Goal: Task Accomplishment & Management: Complete application form

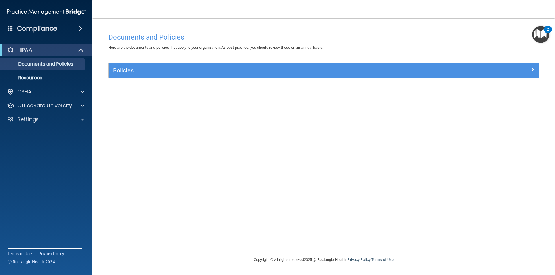
click at [539, 31] on img "Open Resource Center, 2 new notifications" at bounding box center [540, 34] width 17 height 17
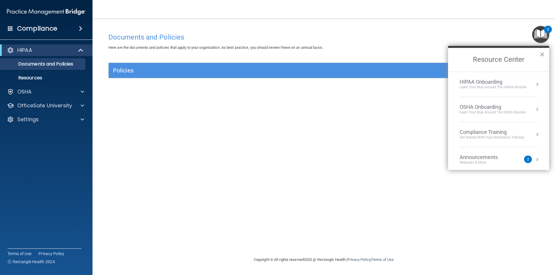
click at [539, 31] on img "Open Resource Center, 2 new notifications" at bounding box center [540, 34] width 17 height 17
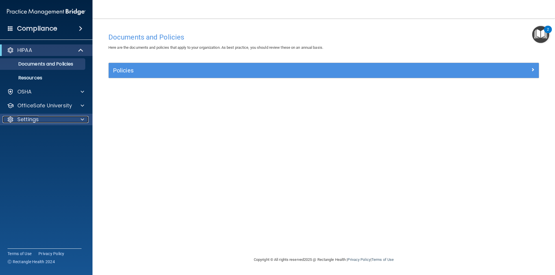
click at [34, 122] on p "Settings" at bounding box center [27, 119] width 21 height 7
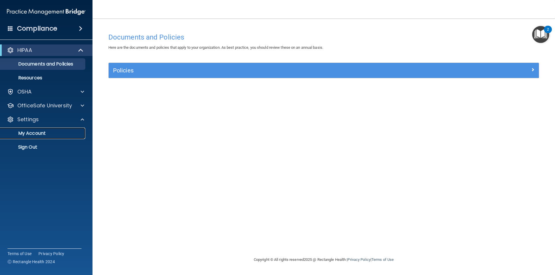
click at [40, 131] on p "My Account" at bounding box center [43, 134] width 79 height 6
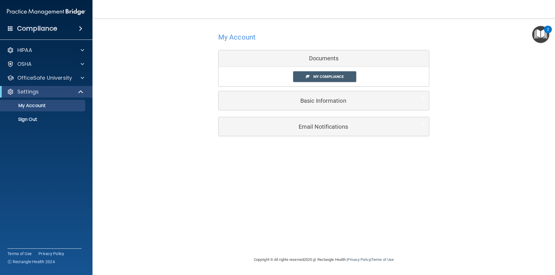
click at [8, 27] on span at bounding box center [10, 28] width 5 height 5
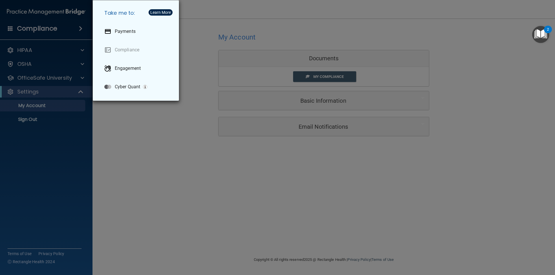
drag, startPoint x: 31, startPoint y: 52, endPoint x: 26, endPoint y: 43, distance: 10.0
click at [29, 50] on div "Take me to: Payments Compliance Engagement Cyber Quant" at bounding box center [277, 137] width 555 height 275
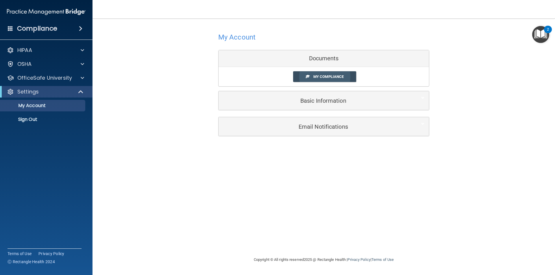
drag, startPoint x: 313, startPoint y: 81, endPoint x: 313, endPoint y: 76, distance: 4.6
click at [313, 79] on div "My Compliance My Compliance My BAA" at bounding box center [323, 76] width 210 height 19
click at [313, 76] on span "My Compliance" at bounding box center [328, 77] width 30 height 4
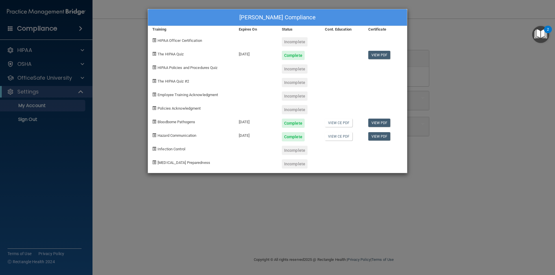
click at [454, 37] on div "Jackilyn Popoff's Compliance Training Expires On Status Cont. Education Certifi…" at bounding box center [277, 137] width 555 height 275
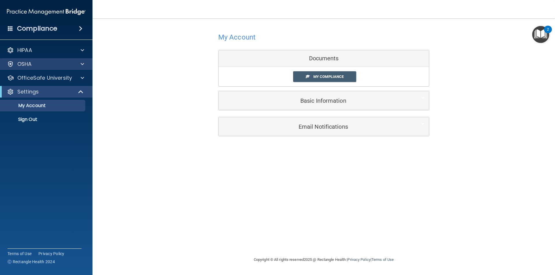
click at [40, 68] on div "OSHA" at bounding box center [46, 64] width 93 height 12
click at [69, 31] on div "Compliance" at bounding box center [46, 28] width 92 height 13
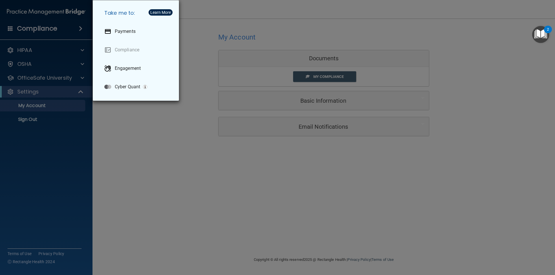
click at [29, 31] on div "Take me to: Payments Compliance Engagement Cyber Quant" at bounding box center [277, 137] width 555 height 275
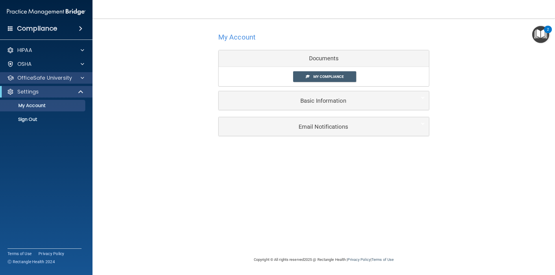
click at [54, 81] on div "OfficeSafe University" at bounding box center [46, 78] width 93 height 12
click at [57, 77] on p "OfficeSafe University" at bounding box center [44, 78] width 55 height 7
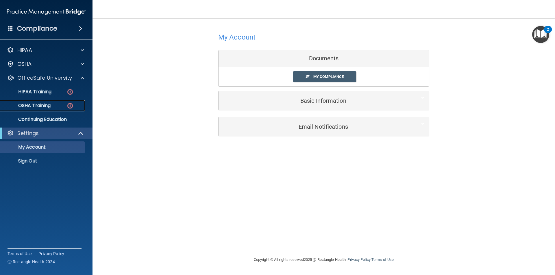
click at [35, 107] on p "OSHA Training" at bounding box center [27, 106] width 47 height 6
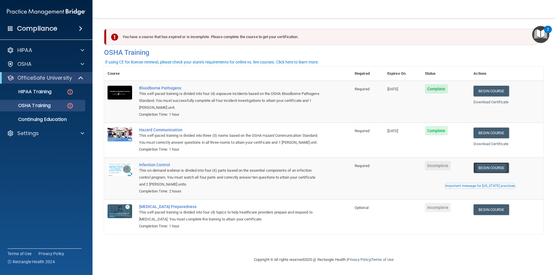
click at [503, 167] on link "Begin Course" at bounding box center [490, 168] width 35 height 11
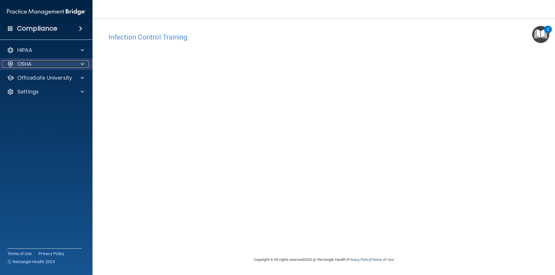
click at [83, 64] on span at bounding box center [82, 64] width 3 height 7
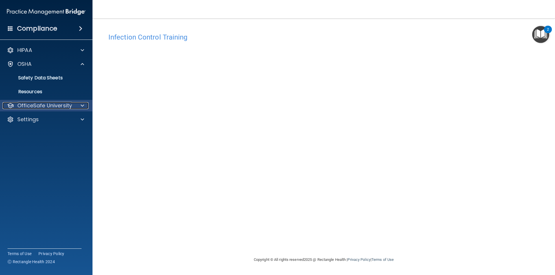
click at [84, 106] on span at bounding box center [82, 105] width 3 height 7
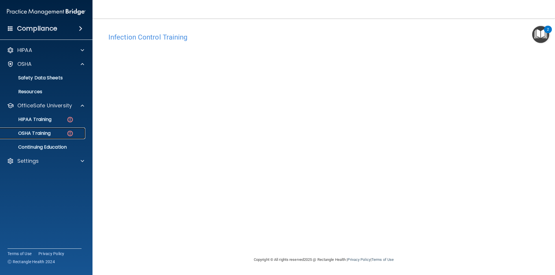
click at [37, 134] on p "OSHA Training" at bounding box center [27, 134] width 47 height 6
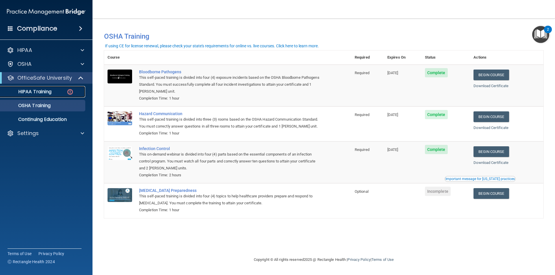
click at [42, 90] on p "HIPAA Training" at bounding box center [28, 92] width 48 height 6
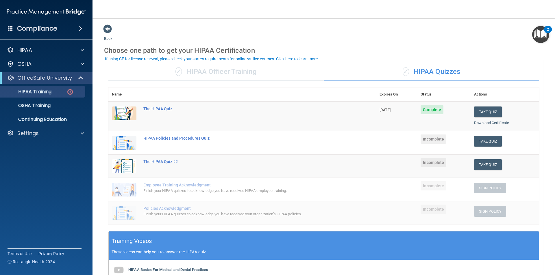
click at [184, 137] on div "HIPAA Policies and Procedures Quiz" at bounding box center [245, 138] width 204 height 5
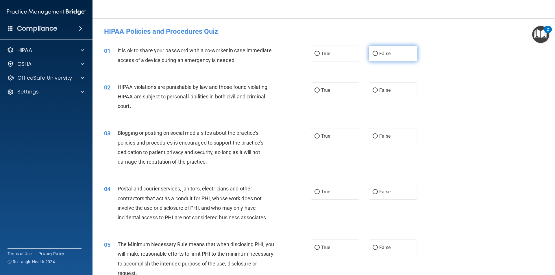
click at [373, 53] on input "False" at bounding box center [374, 54] width 5 height 4
radio input "true"
click at [315, 90] on input "True" at bounding box center [316, 90] width 5 height 4
radio input "true"
click at [373, 135] on input "False" at bounding box center [374, 136] width 5 height 4
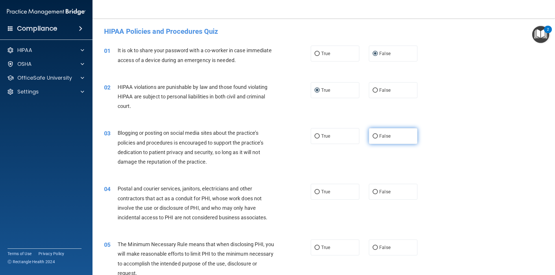
radio input "true"
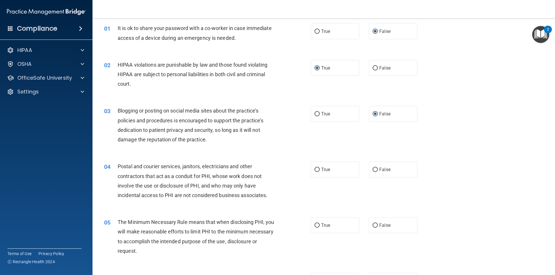
scroll to position [87, 0]
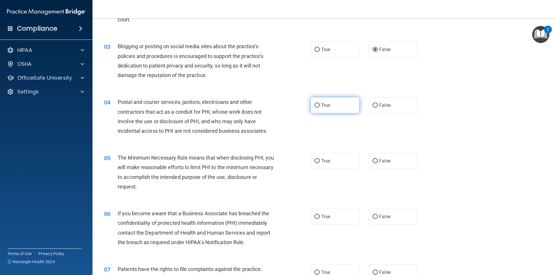
drag, startPoint x: 314, startPoint y: 105, endPoint x: 323, endPoint y: 109, distance: 9.4
click at [322, 109] on label "True" at bounding box center [335, 105] width 49 height 16
click at [319, 108] on input "True" at bounding box center [316, 105] width 5 height 4
radio input "true"
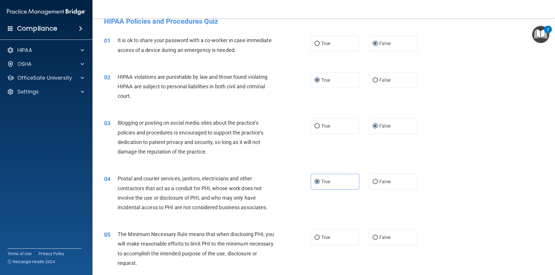
scroll to position [0, 0]
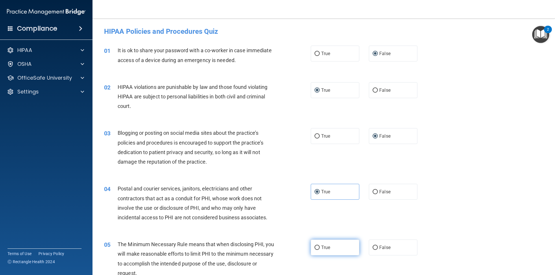
click at [315, 249] on input "True" at bounding box center [316, 248] width 5 height 4
radio input "true"
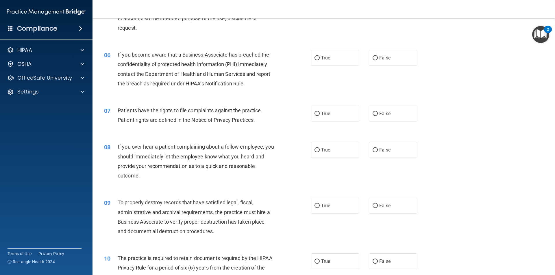
scroll to position [260, 0]
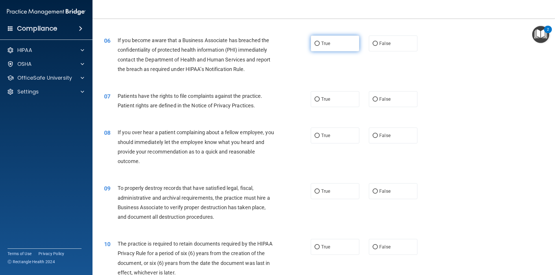
click at [315, 44] on input "True" at bounding box center [316, 44] width 5 height 4
radio input "true"
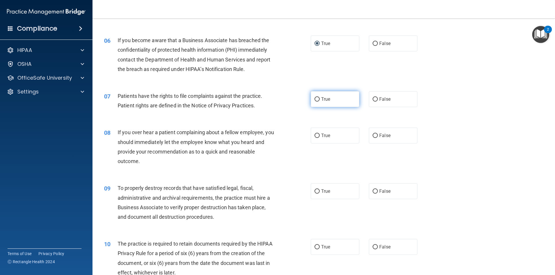
click at [318, 98] on label "True" at bounding box center [335, 99] width 49 height 16
click at [318, 98] on input "True" at bounding box center [316, 99] width 5 height 4
radio input "true"
click at [376, 135] on label "False" at bounding box center [393, 136] width 49 height 16
click at [376, 135] on input "False" at bounding box center [374, 136] width 5 height 4
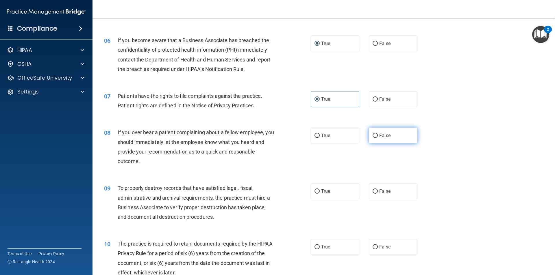
radio input "true"
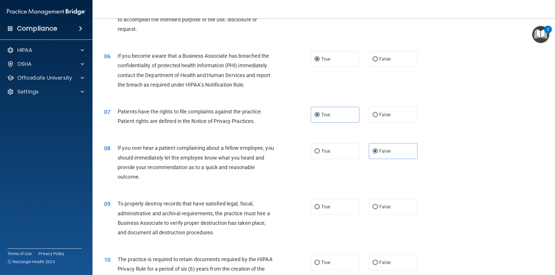
scroll to position [231, 0]
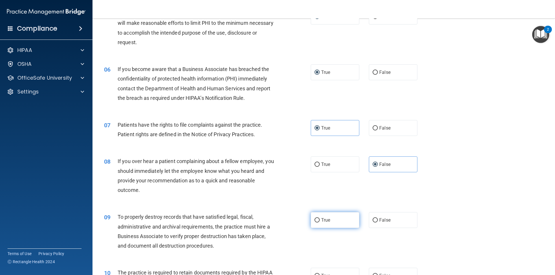
click at [314, 221] on input "True" at bounding box center [316, 220] width 5 height 4
radio input "true"
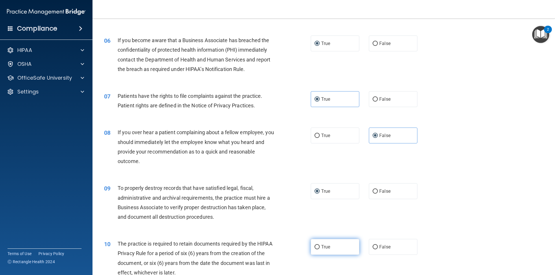
click at [315, 246] on input "True" at bounding box center [316, 247] width 5 height 4
radio input "true"
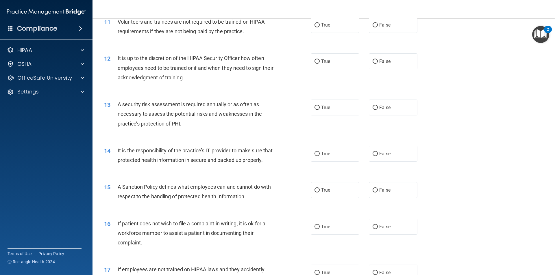
scroll to position [520, 0]
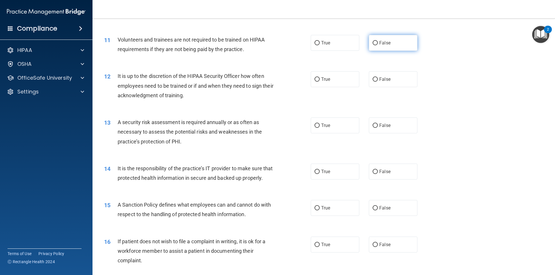
click at [373, 43] on input "False" at bounding box center [374, 43] width 5 height 4
radio input "true"
click at [315, 80] on input "True" at bounding box center [316, 79] width 5 height 4
radio input "true"
drag, startPoint x: 311, startPoint y: 126, endPoint x: 316, endPoint y: 124, distance: 5.7
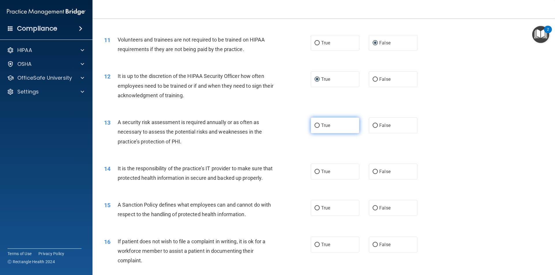
click at [313, 125] on label "True" at bounding box center [335, 126] width 49 height 16
click at [314, 126] on input "True" at bounding box center [316, 126] width 5 height 4
radio input "true"
click at [314, 171] on input "True" at bounding box center [316, 172] width 5 height 4
radio input "true"
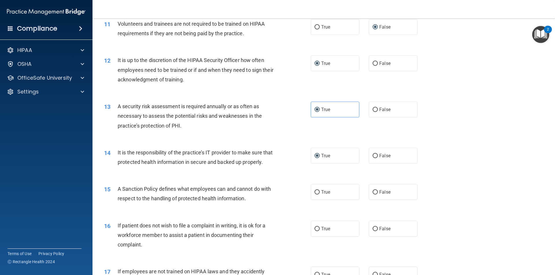
scroll to position [549, 0]
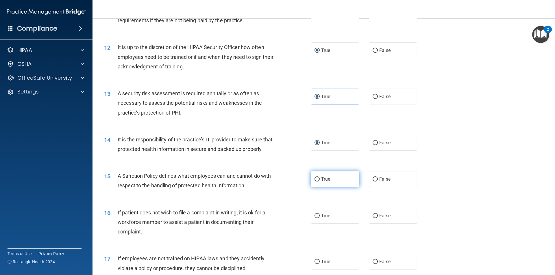
click at [314, 182] on input "True" at bounding box center [316, 179] width 5 height 4
radio input "true"
click at [314, 218] on input "True" at bounding box center [316, 216] width 5 height 4
radio input "true"
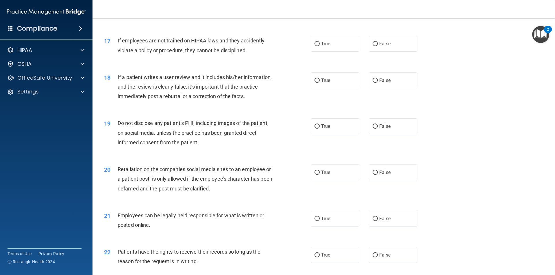
scroll to position [780, 0]
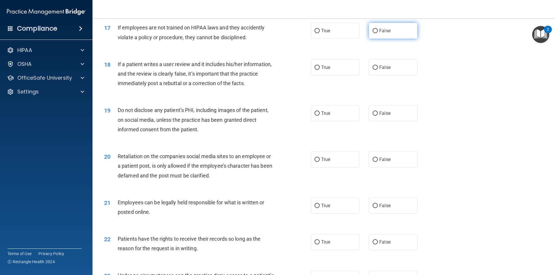
click at [373, 33] on input "False" at bounding box center [374, 31] width 5 height 4
radio input "true"
click at [315, 70] on input "True" at bounding box center [316, 68] width 5 height 4
radio input "true"
click at [315, 116] on input "True" at bounding box center [316, 114] width 5 height 4
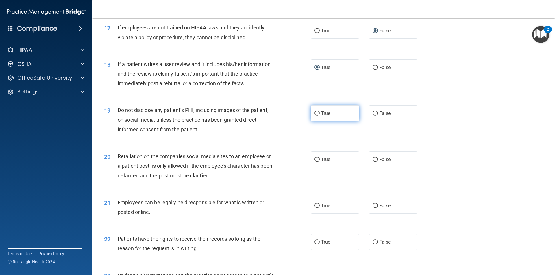
radio input "true"
click at [316, 162] on input "True" at bounding box center [316, 160] width 5 height 4
radio input "true"
click at [314, 208] on input "True" at bounding box center [316, 206] width 5 height 4
radio input "true"
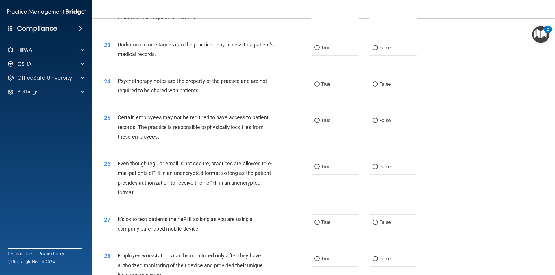
scroll to position [982, 0]
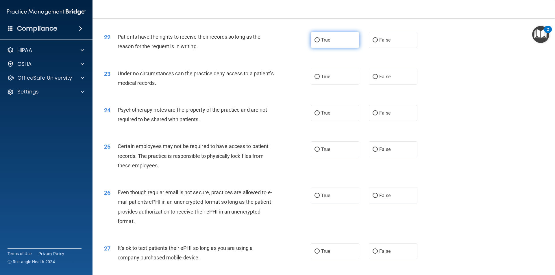
click at [315, 42] on input "True" at bounding box center [316, 40] width 5 height 4
radio input "true"
click at [372, 79] on input "False" at bounding box center [374, 77] width 5 height 4
radio input "true"
click at [315, 116] on input "True" at bounding box center [316, 113] width 5 height 4
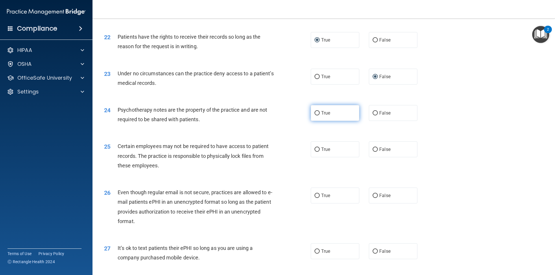
radio input "true"
click at [315, 152] on input "True" at bounding box center [316, 150] width 5 height 4
radio input "true"
click at [314, 198] on input "True" at bounding box center [316, 196] width 5 height 4
radio input "true"
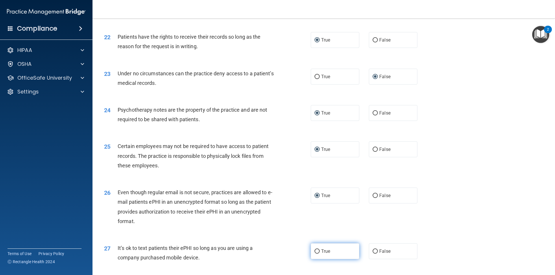
click at [317, 254] on input "True" at bounding box center [316, 252] width 5 height 4
radio input "true"
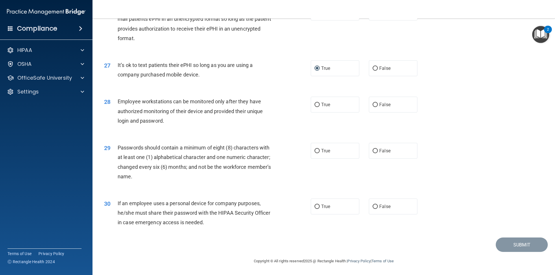
scroll to position [1175, 0]
click at [315, 104] on input "True" at bounding box center [316, 105] width 5 height 4
radio input "true"
click at [319, 151] on label "True" at bounding box center [335, 151] width 49 height 16
click at [319, 151] on input "True" at bounding box center [316, 151] width 5 height 4
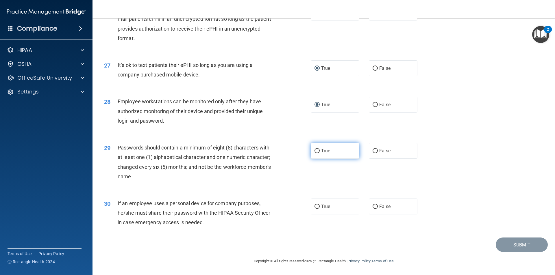
radio input "true"
click at [372, 207] on input "False" at bounding box center [374, 207] width 5 height 4
radio input "true"
click at [511, 244] on button "Submit" at bounding box center [521, 245] width 52 height 15
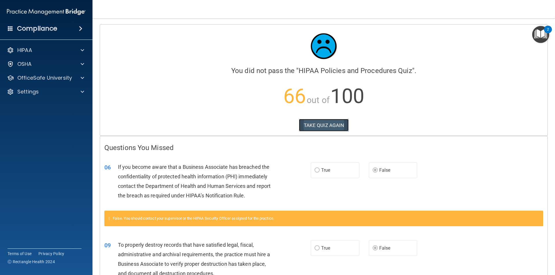
click at [330, 126] on button "TAKE QUIZ AGAIN" at bounding box center [324, 125] width 50 height 13
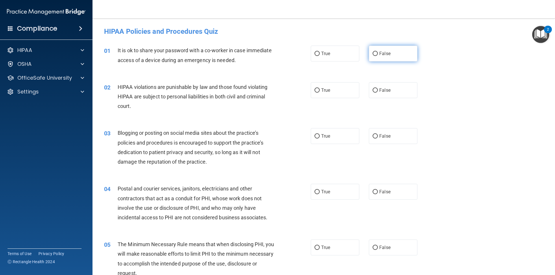
click at [373, 52] on input "False" at bounding box center [374, 54] width 5 height 4
radio input "true"
click at [314, 90] on input "True" at bounding box center [316, 90] width 5 height 4
radio input "true"
click at [373, 135] on input "False" at bounding box center [374, 136] width 5 height 4
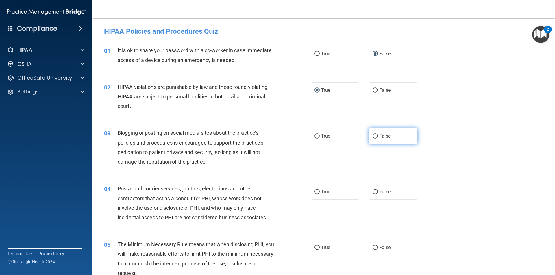
radio input "true"
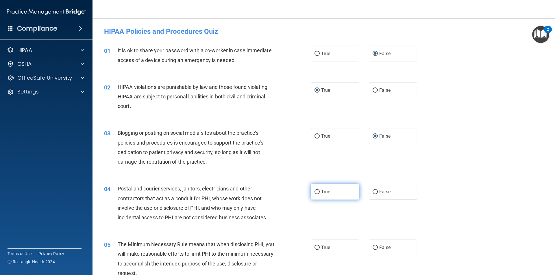
click at [316, 192] on input "True" at bounding box center [316, 192] width 5 height 4
radio input "true"
click at [315, 247] on input "True" at bounding box center [316, 248] width 5 height 4
radio input "true"
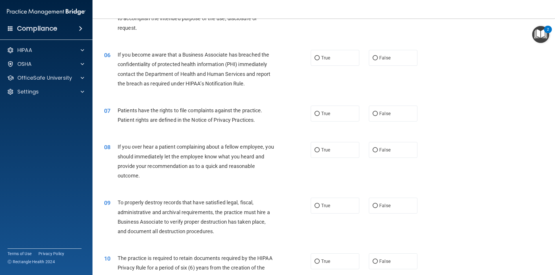
scroll to position [260, 0]
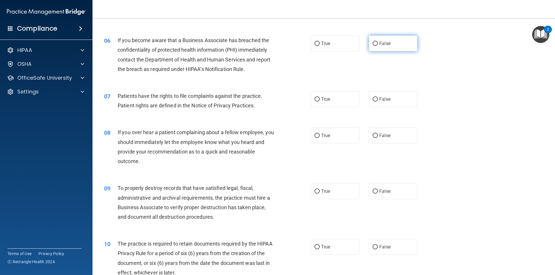
click at [373, 43] on input "False" at bounding box center [374, 44] width 5 height 4
radio input "true"
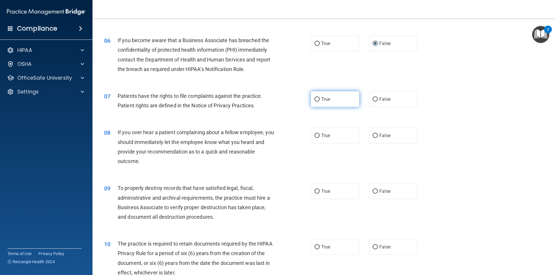
click at [316, 98] on input "True" at bounding box center [316, 99] width 5 height 4
radio input "true"
click at [372, 135] on input "False" at bounding box center [374, 136] width 5 height 4
radio input "true"
click at [372, 191] on input "False" at bounding box center [374, 191] width 5 height 4
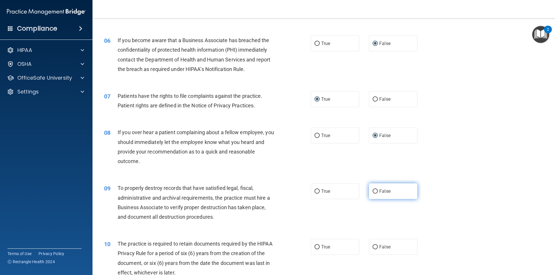
radio input "true"
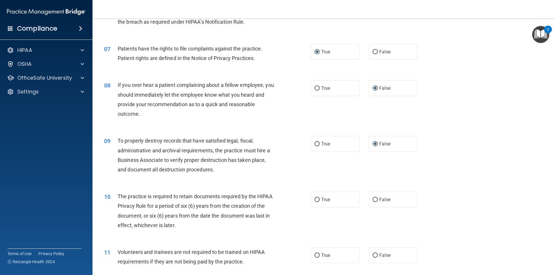
scroll to position [318, 0]
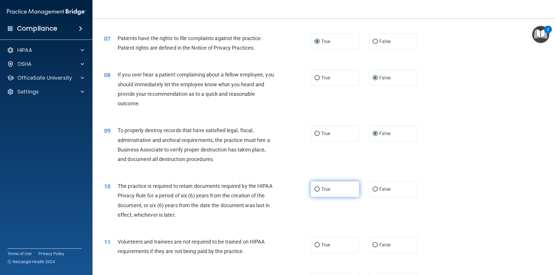
click at [315, 190] on input "True" at bounding box center [316, 189] width 5 height 4
radio input "true"
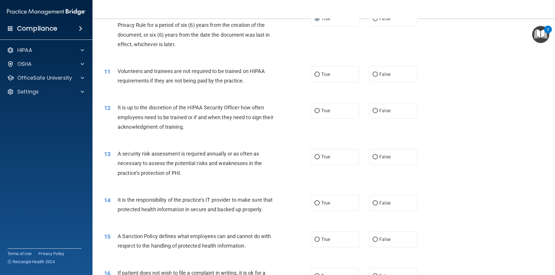
scroll to position [491, 0]
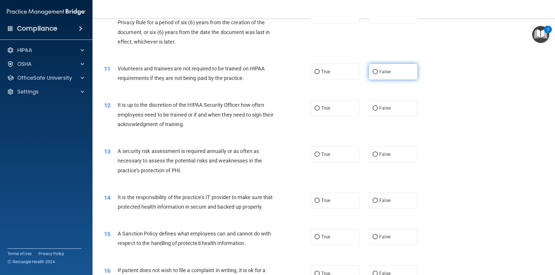
click at [372, 71] on input "False" at bounding box center [374, 72] width 5 height 4
radio input "true"
click at [372, 108] on input "False" at bounding box center [374, 108] width 5 height 4
radio input "true"
click at [315, 155] on input "True" at bounding box center [316, 155] width 5 height 4
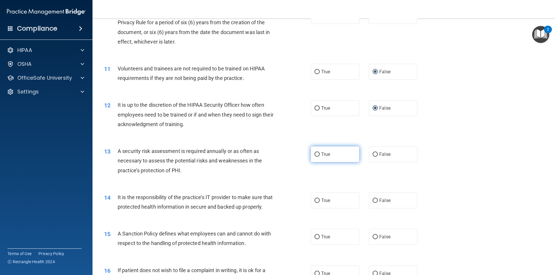
radio input "true"
click at [372, 200] on input "False" at bounding box center [374, 201] width 5 height 4
radio input "true"
click at [372, 239] on input "False" at bounding box center [374, 237] width 5 height 4
radio input "true"
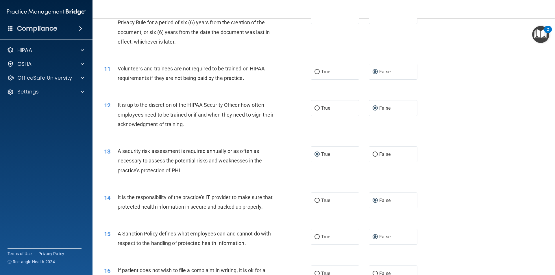
scroll to position [520, 0]
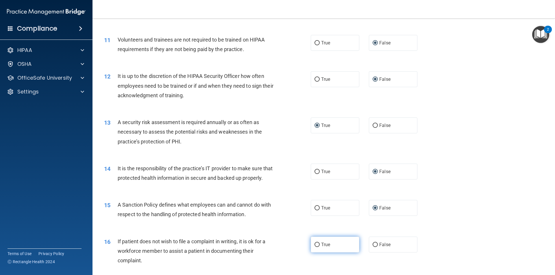
click at [314, 247] on input "True" at bounding box center [316, 245] width 5 height 4
radio input "true"
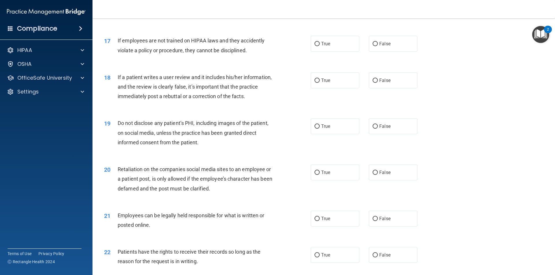
scroll to position [780, 0]
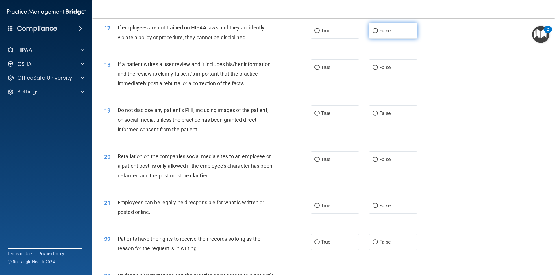
click at [372, 33] on input "False" at bounding box center [374, 31] width 5 height 4
radio input "true"
click at [314, 70] on input "True" at bounding box center [316, 68] width 5 height 4
radio input "true"
click at [373, 116] on input "False" at bounding box center [374, 114] width 5 height 4
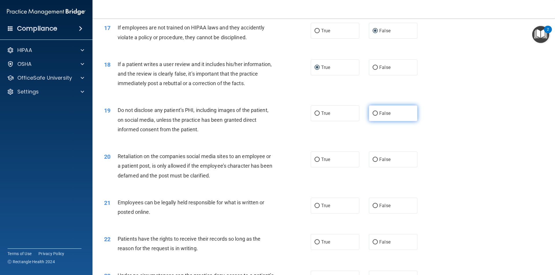
radio input "true"
click at [375, 70] on input "False" at bounding box center [374, 68] width 5 height 4
radio input "true"
radio input "false"
click at [316, 116] on input "True" at bounding box center [316, 114] width 5 height 4
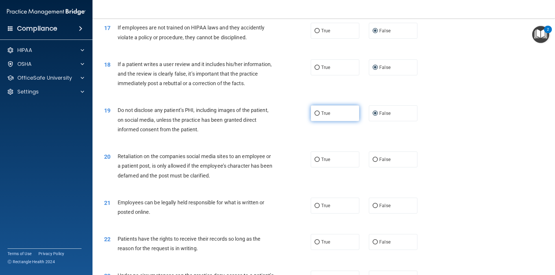
radio input "true"
radio input "false"
click at [373, 162] on input "False" at bounding box center [374, 160] width 5 height 4
radio input "true"
click at [315, 208] on input "True" at bounding box center [316, 206] width 5 height 4
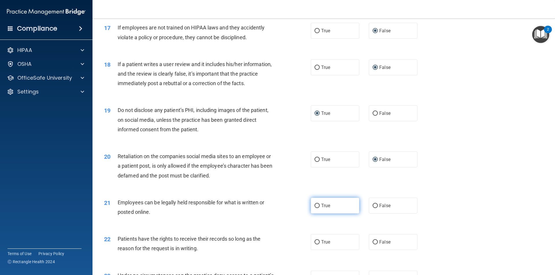
radio input "true"
click at [373, 245] on input "False" at bounding box center [374, 242] width 5 height 4
radio input "true"
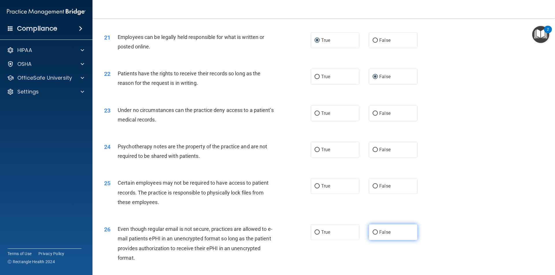
scroll to position [953, 0]
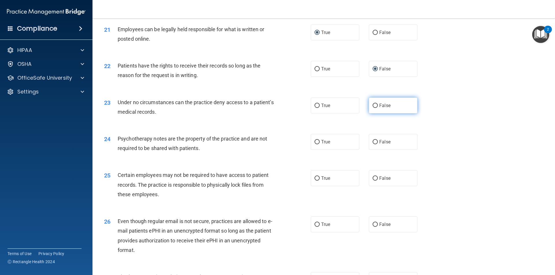
click at [372, 108] on input "False" at bounding box center [374, 106] width 5 height 4
radio input "true"
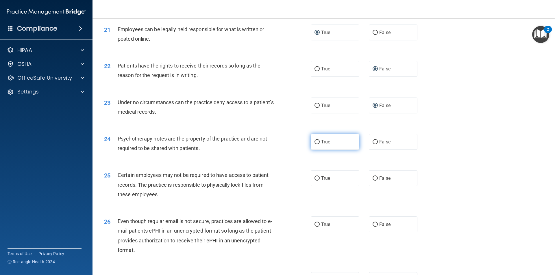
click at [315, 144] on input "True" at bounding box center [316, 142] width 5 height 4
radio input "true"
click at [315, 181] on input "True" at bounding box center [316, 178] width 5 height 4
radio input "true"
click at [314, 227] on input "True" at bounding box center [316, 225] width 5 height 4
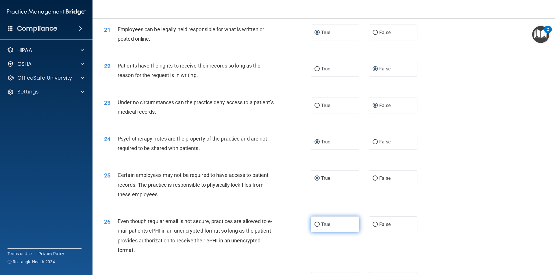
radio input "true"
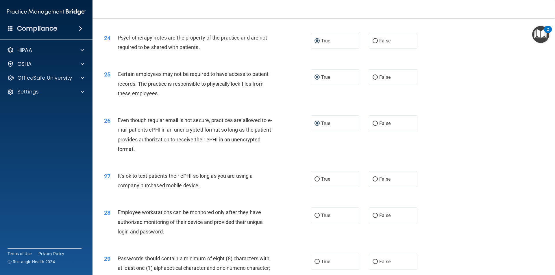
scroll to position [1069, 0]
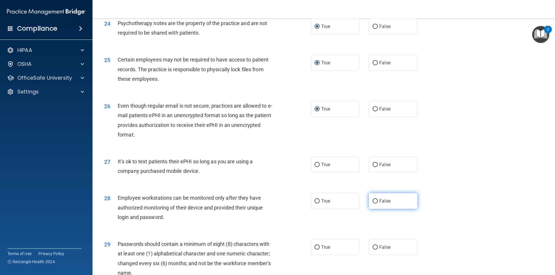
click at [372, 204] on input "False" at bounding box center [374, 201] width 5 height 4
radio input "true"
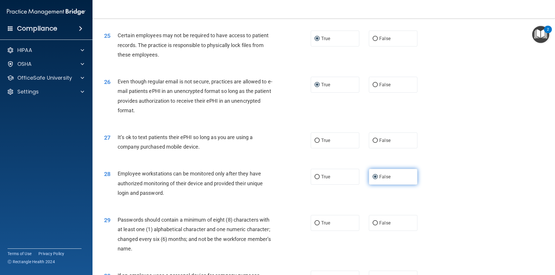
scroll to position [1088, 0]
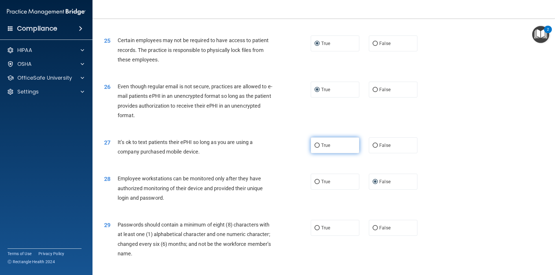
click at [315, 148] on input "True" at bounding box center [316, 146] width 5 height 4
radio input "true"
click at [372, 148] on input "False" at bounding box center [374, 146] width 5 height 4
radio input "true"
radio input "false"
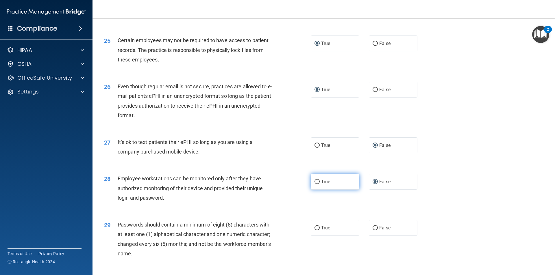
click at [315, 184] on input "True" at bounding box center [316, 182] width 5 height 4
radio input "true"
radio input "false"
drag, startPoint x: 315, startPoint y: 237, endPoint x: 354, endPoint y: 231, distance: 39.8
click at [315, 231] on input "True" at bounding box center [316, 228] width 5 height 4
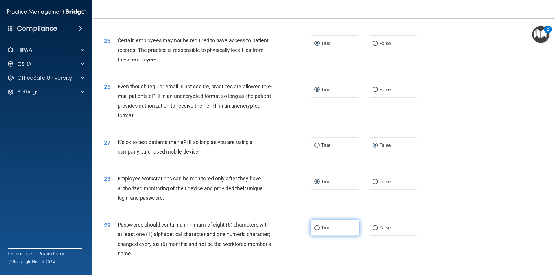
radio input "true"
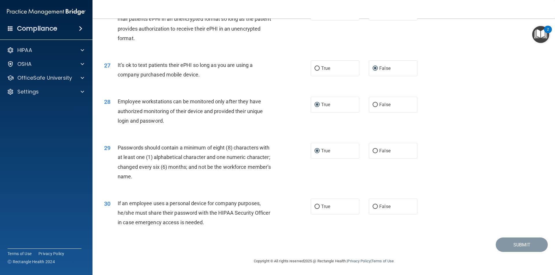
scroll to position [1175, 0]
drag, startPoint x: 371, startPoint y: 207, endPoint x: 380, endPoint y: 212, distance: 10.5
click at [372, 207] on input "False" at bounding box center [374, 207] width 5 height 4
radio input "true"
click at [519, 244] on button "Submit" at bounding box center [521, 245] width 52 height 15
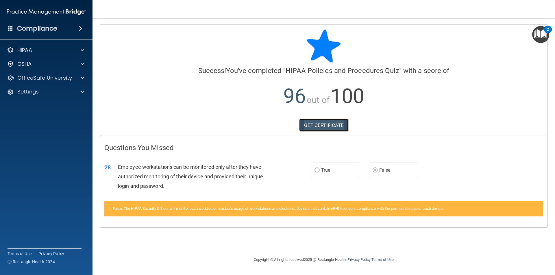
click at [320, 124] on link "GET CERTIFICATE" at bounding box center [323, 125] width 49 height 13
click at [318, 122] on link "GET CERTIFICATE" at bounding box center [323, 125] width 49 height 13
click at [85, 50] on div at bounding box center [81, 50] width 14 height 7
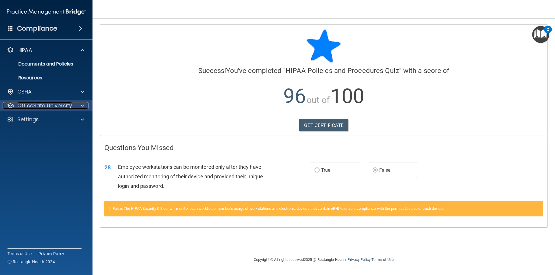
click at [77, 104] on div at bounding box center [81, 105] width 14 height 7
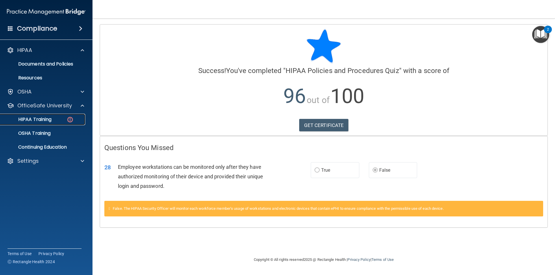
click at [56, 121] on div "HIPAA Training" at bounding box center [43, 120] width 79 height 6
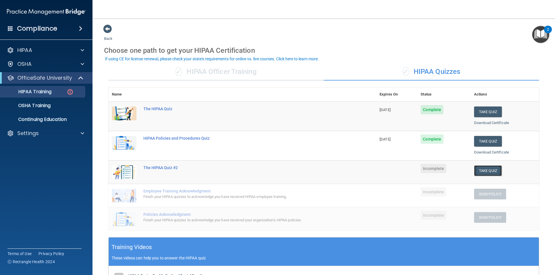
click at [483, 170] on button "Take Quiz" at bounding box center [488, 171] width 28 height 11
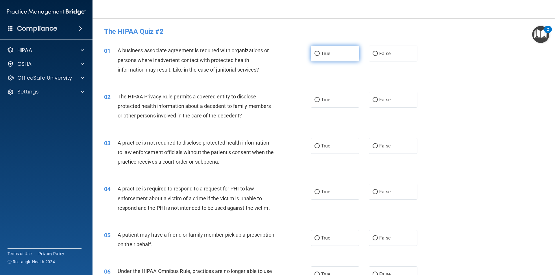
click at [315, 54] on input "True" at bounding box center [316, 54] width 5 height 4
radio input "true"
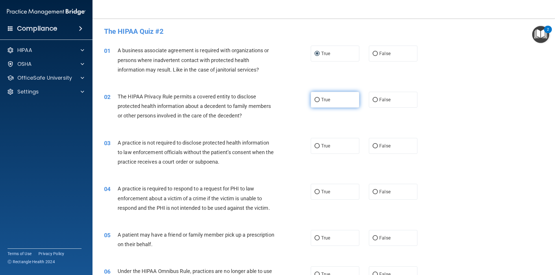
click at [314, 101] on input "True" at bounding box center [316, 100] width 5 height 4
radio input "true"
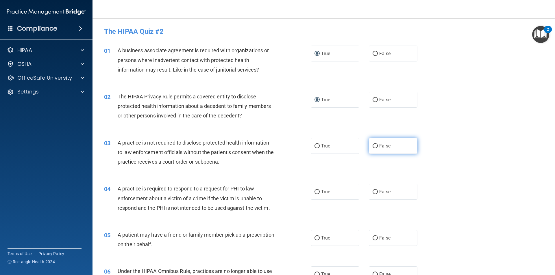
click at [373, 144] on input "False" at bounding box center [374, 146] width 5 height 4
radio input "true"
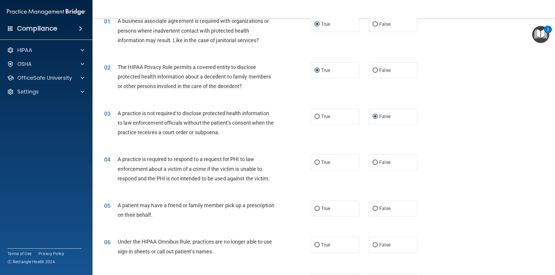
scroll to position [58, 0]
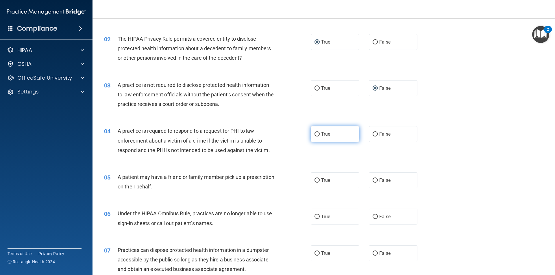
click at [315, 135] on input "True" at bounding box center [316, 134] width 5 height 4
radio input "true"
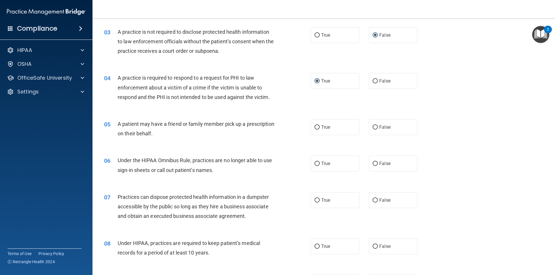
scroll to position [116, 0]
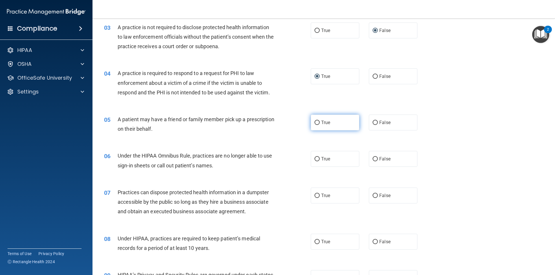
click at [316, 122] on input "True" at bounding box center [316, 123] width 5 height 4
radio input "true"
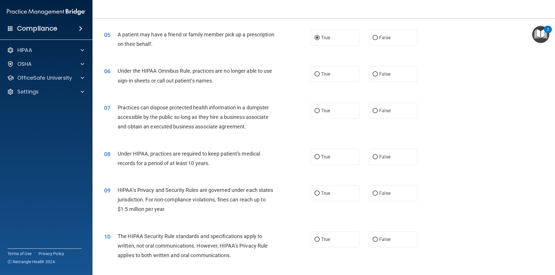
scroll to position [202, 0]
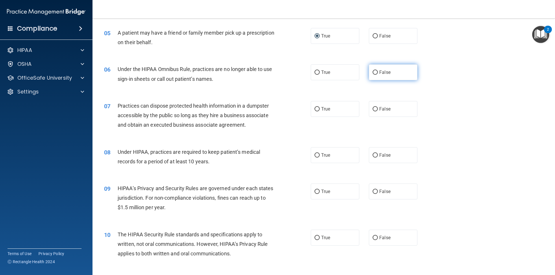
click at [375, 73] on input "False" at bounding box center [374, 72] width 5 height 4
radio input "true"
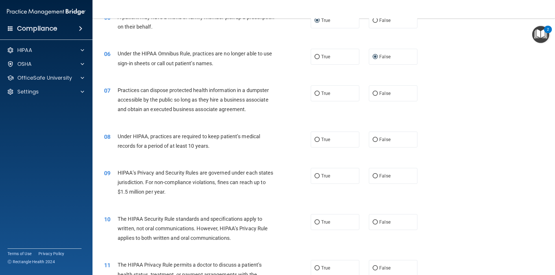
scroll to position [231, 0]
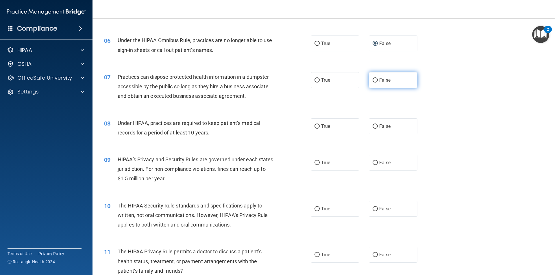
click at [372, 79] on input "False" at bounding box center [374, 80] width 5 height 4
radio input "true"
click at [314, 127] on input "True" at bounding box center [316, 126] width 5 height 4
radio input "true"
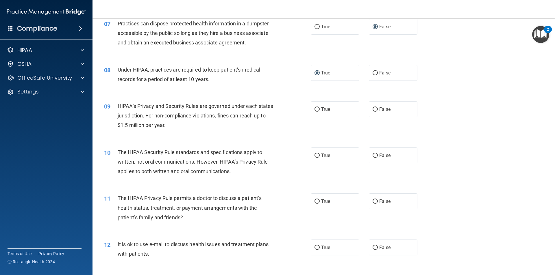
scroll to position [289, 0]
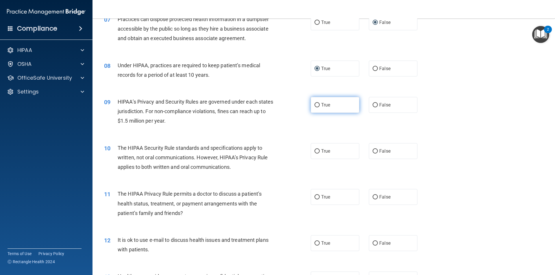
click at [315, 105] on input "True" at bounding box center [316, 105] width 5 height 4
radio input "true"
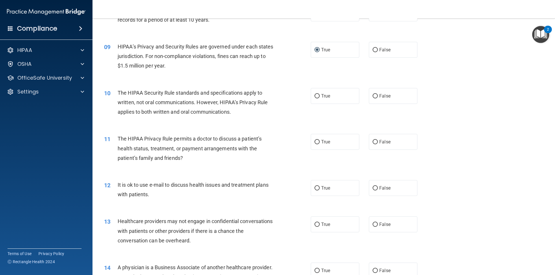
scroll to position [347, 0]
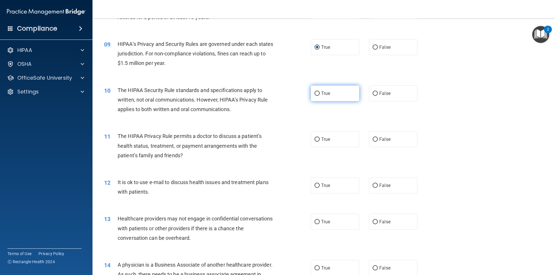
drag, startPoint x: 315, startPoint y: 93, endPoint x: 309, endPoint y: 100, distance: 9.7
click at [314, 94] on input "True" at bounding box center [316, 94] width 5 height 4
radio input "true"
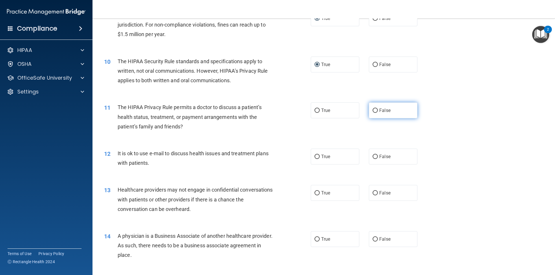
click at [373, 111] on input "False" at bounding box center [374, 111] width 5 height 4
radio input "true"
click at [314, 157] on input "True" at bounding box center [316, 157] width 5 height 4
radio input "true"
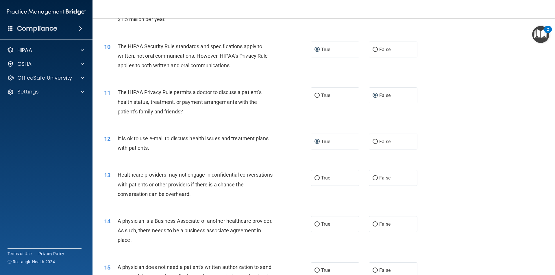
scroll to position [404, 0]
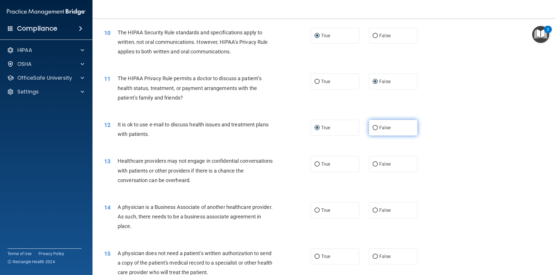
click at [373, 127] on input "False" at bounding box center [374, 128] width 5 height 4
radio input "true"
radio input "false"
click at [314, 162] on input "True" at bounding box center [316, 164] width 5 height 4
radio input "true"
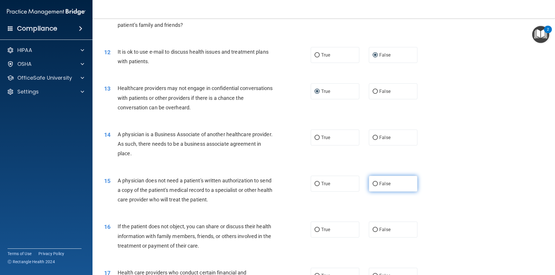
scroll to position [491, 0]
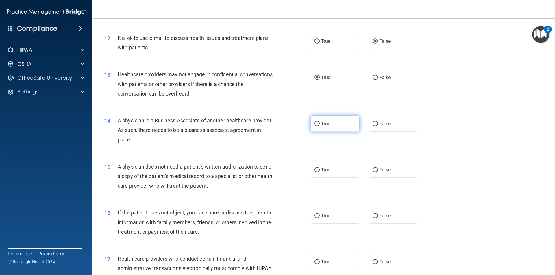
click at [317, 124] on label "True" at bounding box center [335, 124] width 49 height 16
click at [317, 124] on input "True" at bounding box center [316, 124] width 5 height 4
radio input "true"
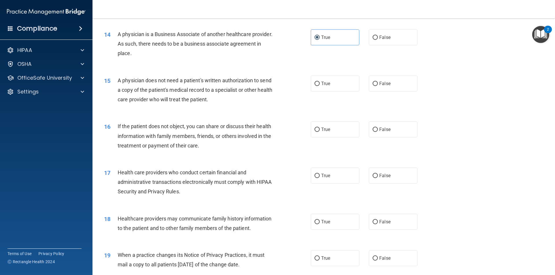
scroll to position [578, 0]
click at [372, 82] on input "False" at bounding box center [374, 83] width 5 height 4
radio input "true"
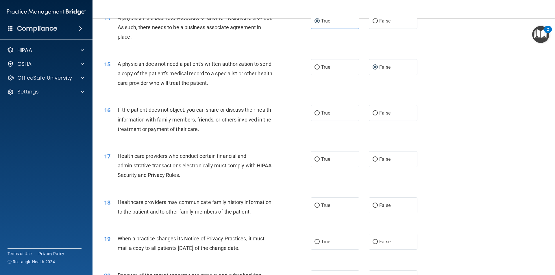
scroll to position [635, 0]
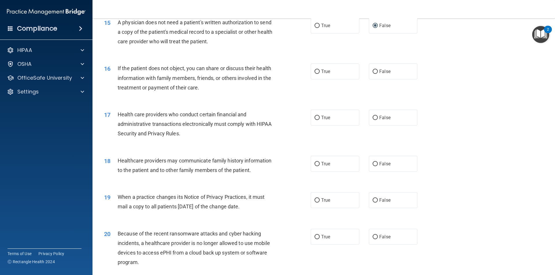
drag, startPoint x: 371, startPoint y: 71, endPoint x: 348, endPoint y: 62, distance: 24.5
click at [372, 71] on input "False" at bounding box center [374, 72] width 5 height 4
radio input "true"
click at [314, 25] on input "True" at bounding box center [316, 26] width 5 height 4
radio input "true"
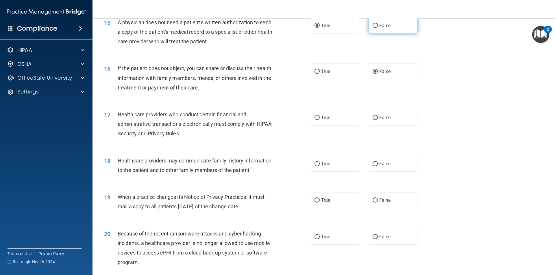
click at [374, 24] on input "False" at bounding box center [374, 26] width 5 height 4
radio input "true"
radio input "false"
click at [317, 118] on input "True" at bounding box center [316, 118] width 5 height 4
radio input "true"
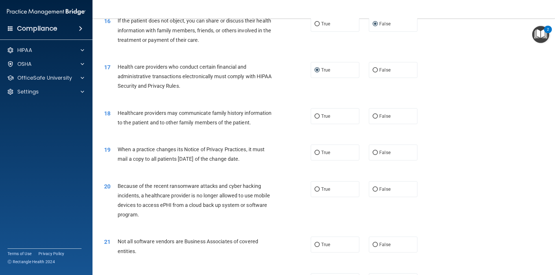
scroll to position [693, 0]
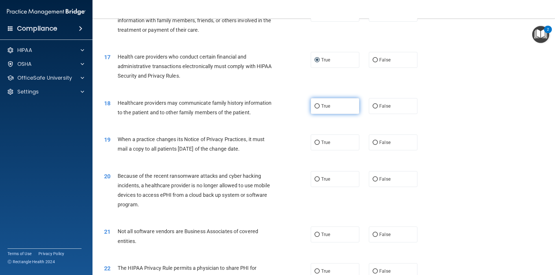
click at [315, 105] on input "True" at bounding box center [316, 106] width 5 height 4
radio input "true"
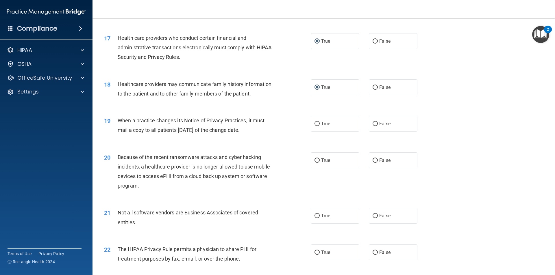
scroll to position [722, 0]
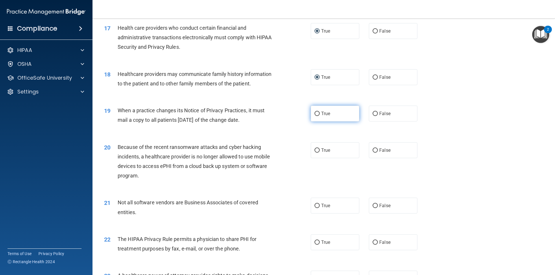
click at [315, 112] on input "True" at bounding box center [316, 114] width 5 height 4
radio input "true"
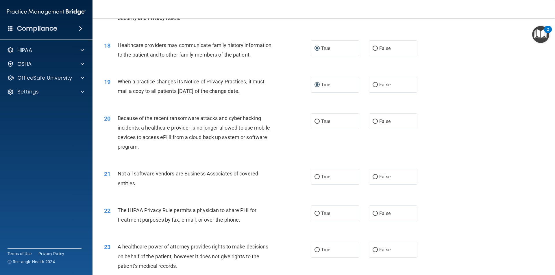
scroll to position [780, 0]
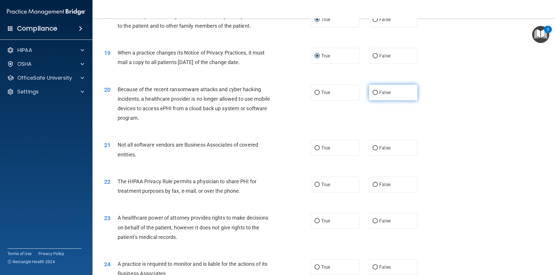
click at [373, 92] on input "False" at bounding box center [374, 93] width 5 height 4
radio input "true"
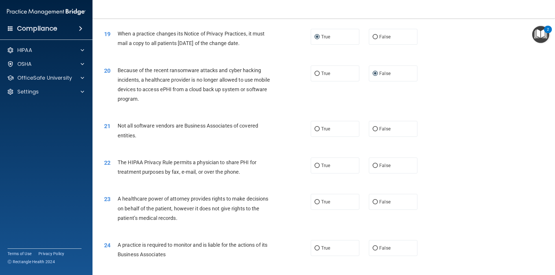
scroll to position [838, 0]
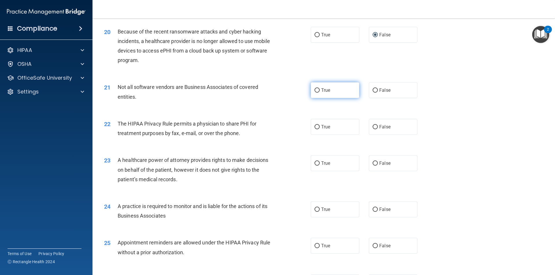
click at [316, 90] on input "True" at bounding box center [316, 90] width 5 height 4
radio input "true"
click at [315, 127] on input "True" at bounding box center [316, 127] width 5 height 4
radio input "true"
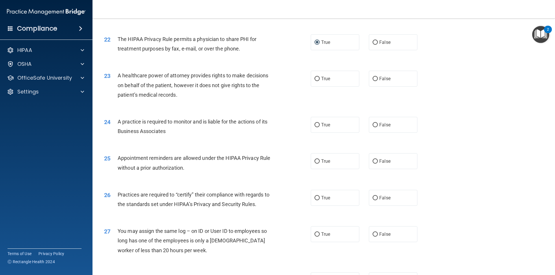
scroll to position [924, 0]
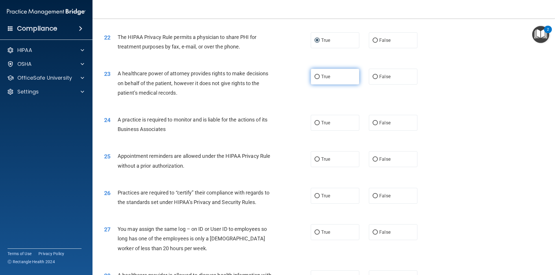
click at [321, 77] on span "True" at bounding box center [325, 76] width 9 height 5
click at [319, 77] on input "True" at bounding box center [316, 77] width 5 height 4
radio input "true"
click at [314, 122] on input "True" at bounding box center [316, 123] width 5 height 4
radio input "true"
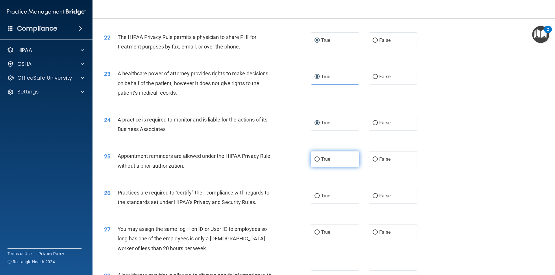
click at [316, 159] on input "True" at bounding box center [316, 159] width 5 height 4
radio input "true"
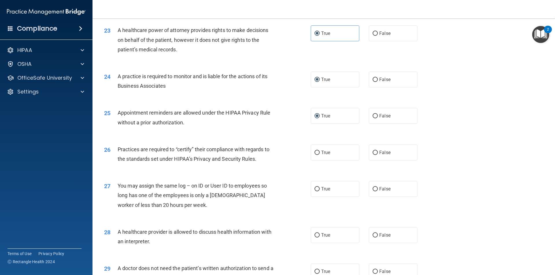
scroll to position [982, 0]
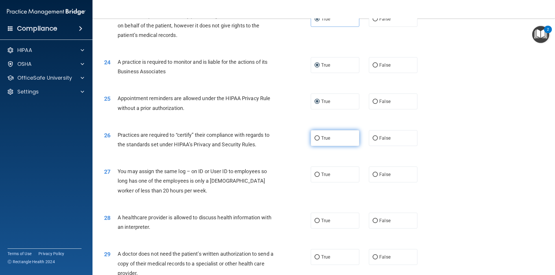
click at [314, 137] on input "True" at bounding box center [316, 138] width 5 height 4
radio input "true"
click at [372, 174] on input "False" at bounding box center [374, 175] width 5 height 4
radio input "true"
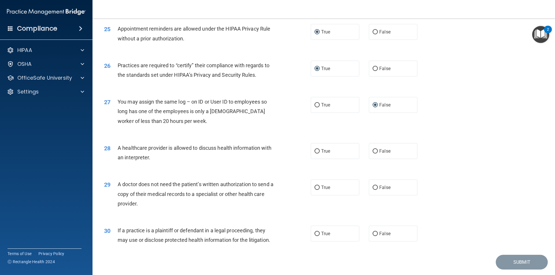
scroll to position [1069, 0]
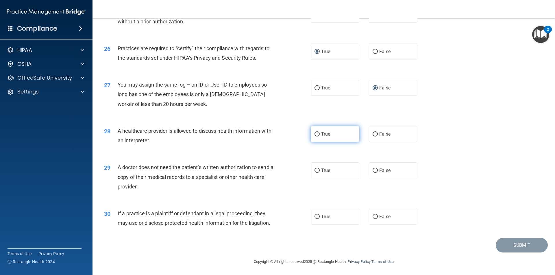
click at [317, 137] on label "True" at bounding box center [335, 134] width 49 height 16
click at [317, 137] on input "True" at bounding box center [316, 134] width 5 height 4
radio input "true"
click at [373, 167] on label "False" at bounding box center [393, 171] width 49 height 16
click at [373, 169] on input "False" at bounding box center [374, 171] width 5 height 4
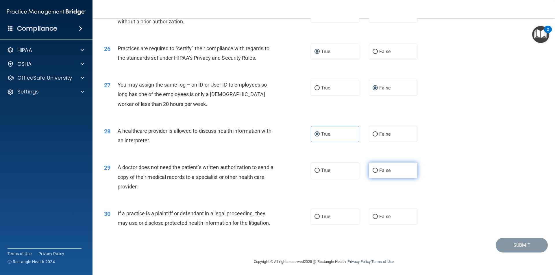
radio input "true"
click at [314, 219] on input "True" at bounding box center [316, 217] width 5 height 4
radio input "true"
click at [518, 246] on button "Submit" at bounding box center [521, 245] width 52 height 15
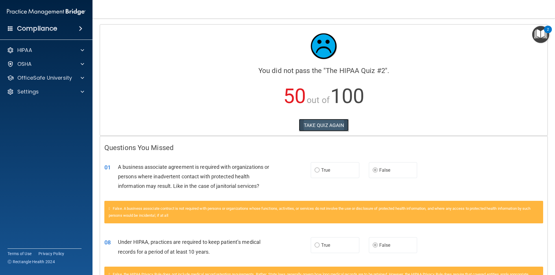
click at [321, 127] on button "TAKE QUIZ AGAIN" at bounding box center [324, 125] width 50 height 13
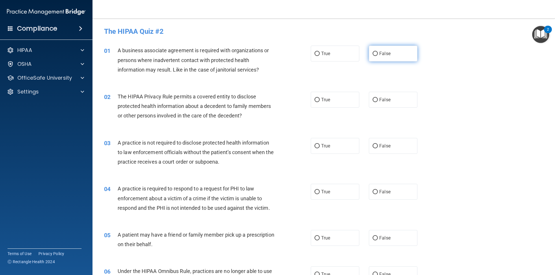
click at [372, 55] on input "False" at bounding box center [374, 54] width 5 height 4
radio input "true"
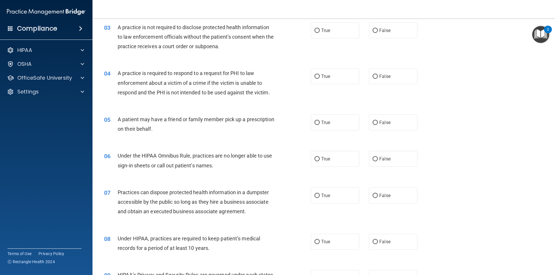
scroll to position [144, 0]
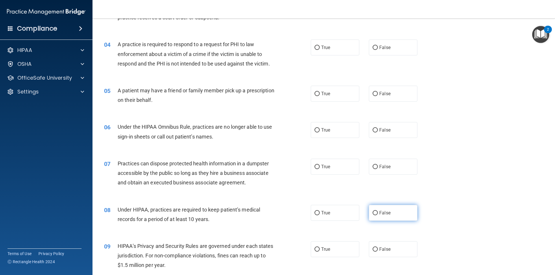
click at [372, 213] on input "False" at bounding box center [374, 213] width 5 height 4
radio input "true"
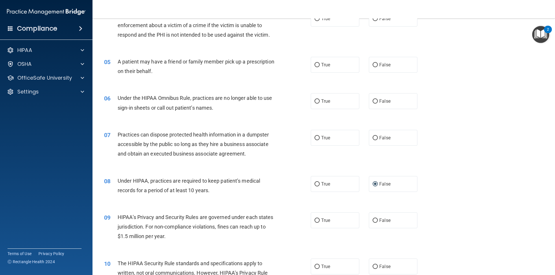
scroll to position [202, 0]
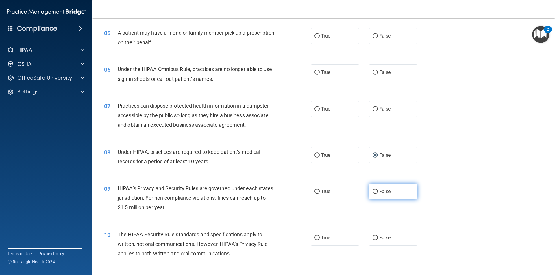
click at [373, 190] on input "False" at bounding box center [374, 192] width 5 height 4
radio input "true"
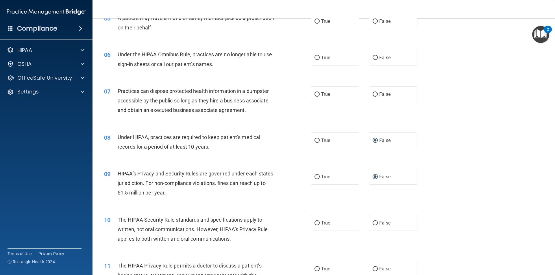
scroll to position [231, 0]
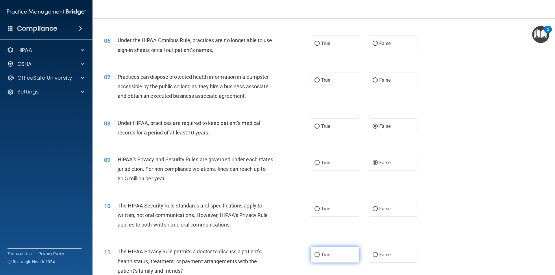
click at [314, 253] on input "True" at bounding box center [316, 255] width 5 height 4
radio input "true"
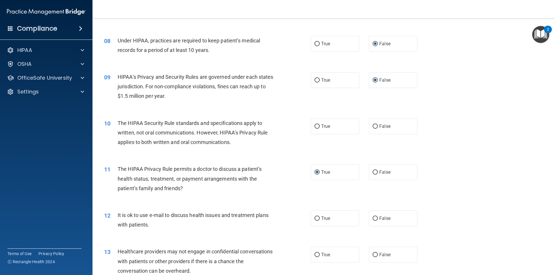
scroll to position [318, 0]
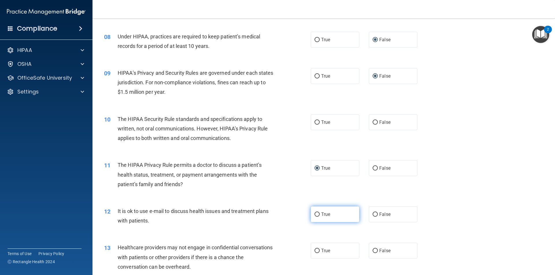
click at [315, 215] on input "True" at bounding box center [316, 215] width 5 height 4
radio input "true"
click at [373, 250] on input "False" at bounding box center [374, 251] width 5 height 4
radio input "true"
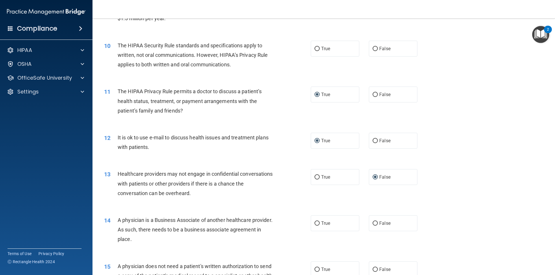
scroll to position [404, 0]
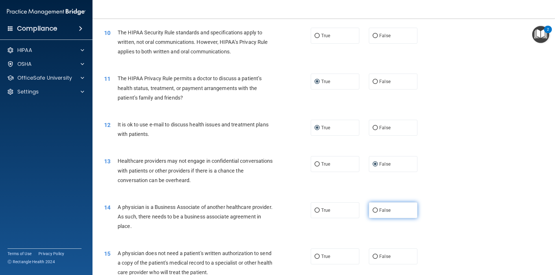
click at [372, 211] on input "False" at bounding box center [374, 211] width 5 height 4
radio input "true"
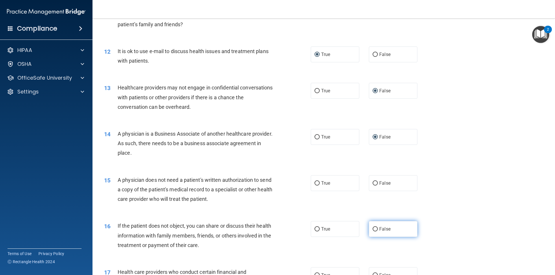
scroll to position [491, 0]
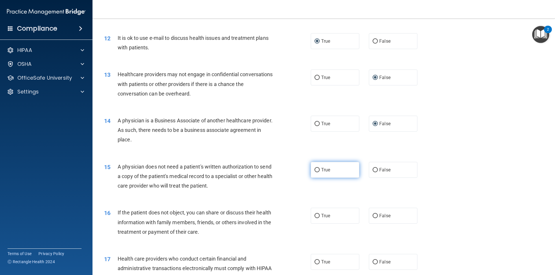
click at [317, 168] on input "True" at bounding box center [316, 170] width 5 height 4
radio input "true"
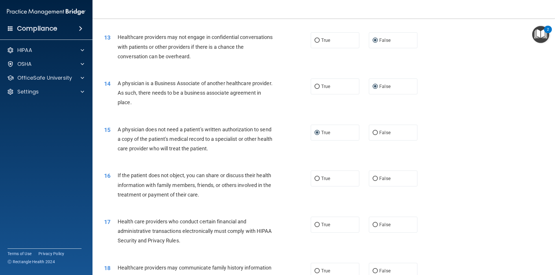
scroll to position [578, 0]
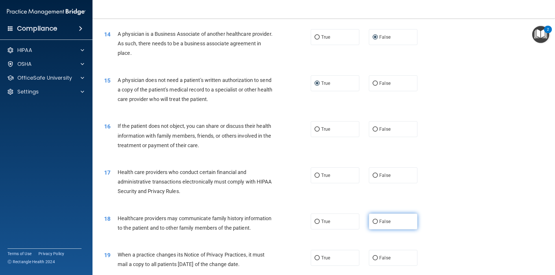
click at [372, 220] on input "False" at bounding box center [374, 222] width 5 height 4
radio input "true"
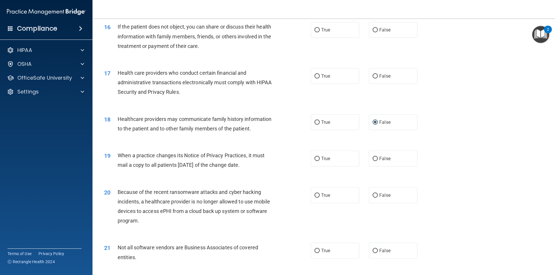
scroll to position [693, 0]
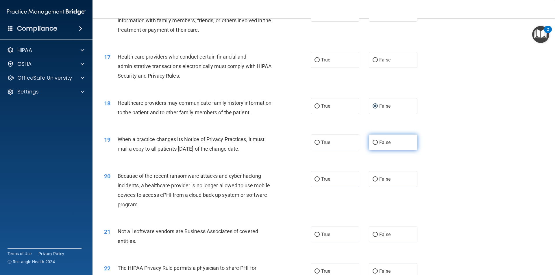
click at [372, 142] on input "False" at bounding box center [374, 143] width 5 height 4
radio input "true"
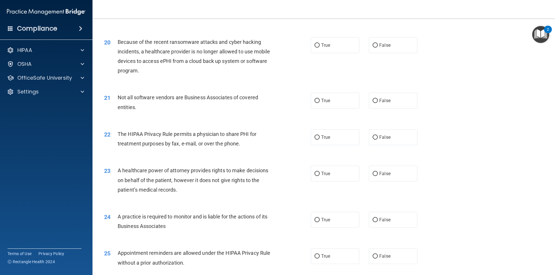
scroll to position [838, 0]
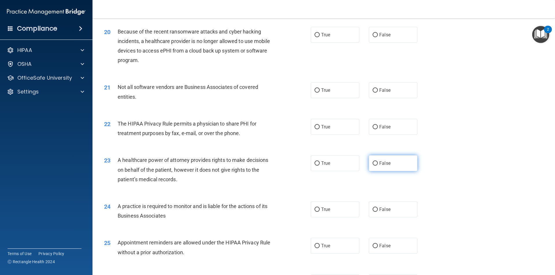
click at [374, 163] on input "False" at bounding box center [374, 163] width 5 height 4
radio input "true"
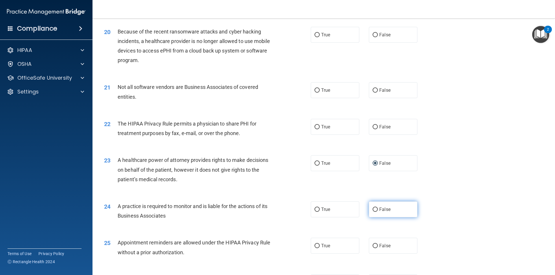
click at [372, 209] on input "False" at bounding box center [374, 210] width 5 height 4
radio input "true"
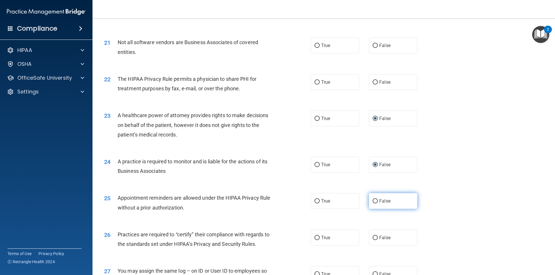
scroll to position [895, 0]
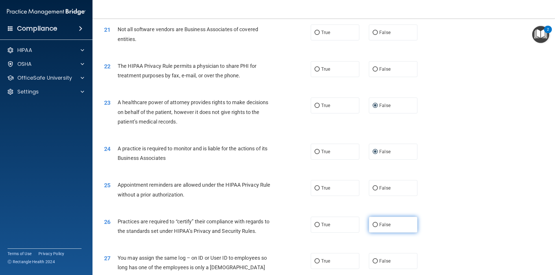
click at [373, 224] on input "False" at bounding box center [374, 225] width 5 height 4
radio input "true"
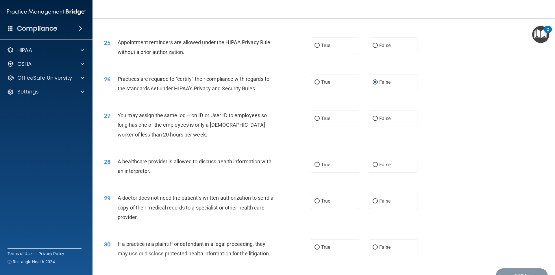
scroll to position [1040, 0]
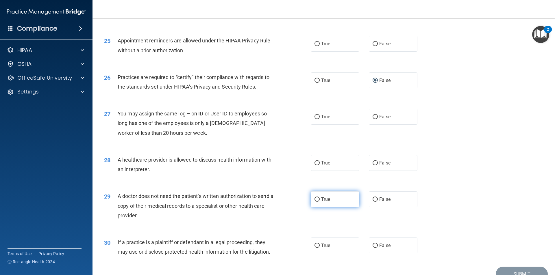
click at [315, 199] on input "True" at bounding box center [316, 200] width 5 height 4
radio input "true"
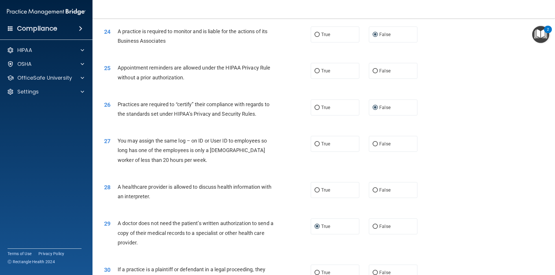
scroll to position [1069, 0]
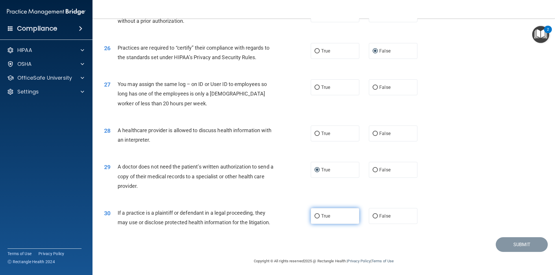
click at [316, 216] on input "True" at bounding box center [316, 216] width 5 height 4
radio input "true"
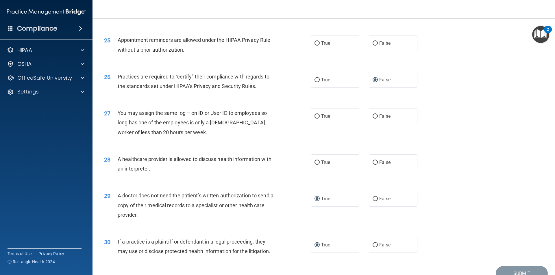
scroll to position [1012, 0]
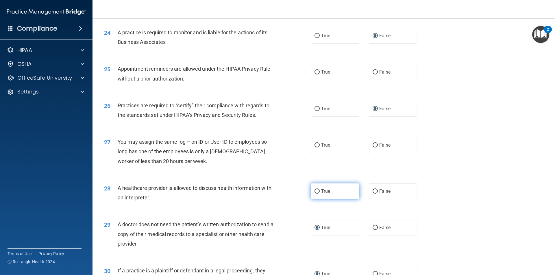
click at [315, 190] on input "True" at bounding box center [316, 191] width 5 height 4
radio input "true"
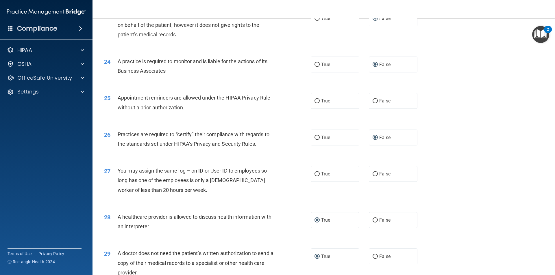
scroll to position [954, 0]
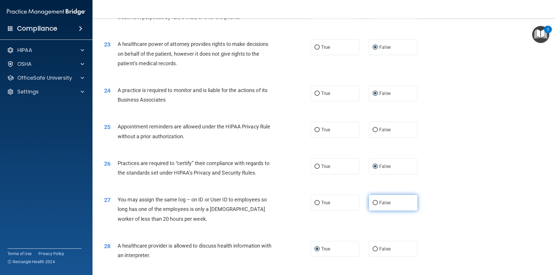
click at [372, 202] on input "False" at bounding box center [374, 203] width 5 height 4
radio input "true"
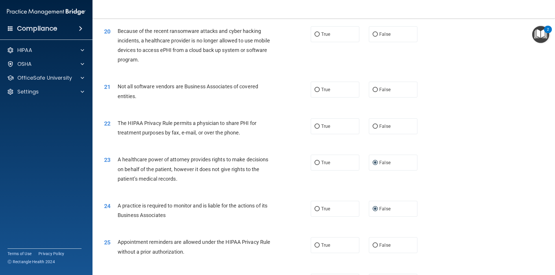
scroll to position [867, 0]
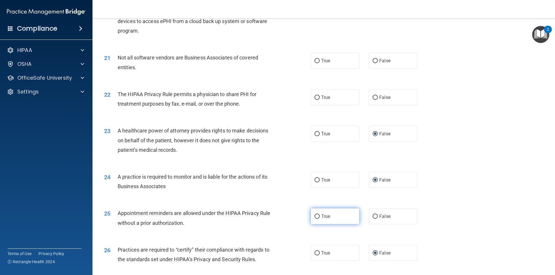
click at [315, 216] on input "True" at bounding box center [316, 217] width 5 height 4
radio input "true"
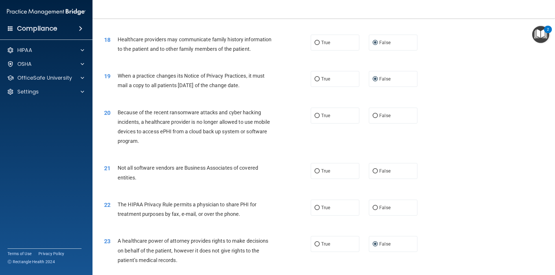
scroll to position [752, 0]
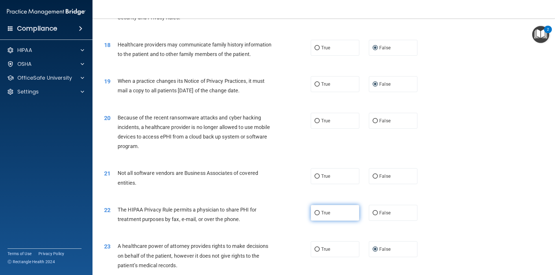
click at [316, 213] on input "True" at bounding box center [316, 213] width 5 height 4
radio input "true"
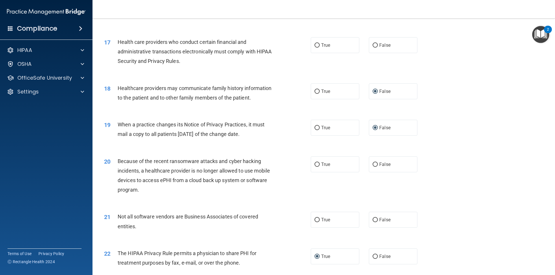
scroll to position [694, 0]
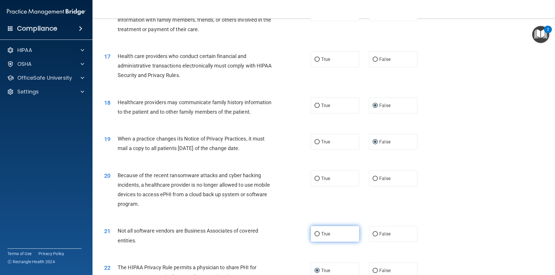
click at [317, 233] on input "True" at bounding box center [316, 234] width 5 height 4
radio input "true"
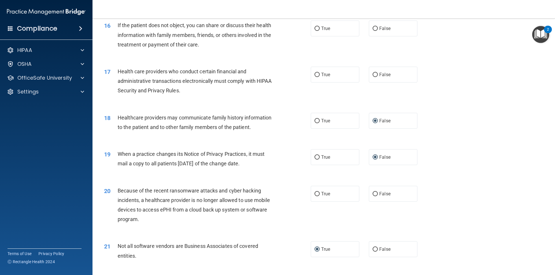
scroll to position [665, 0]
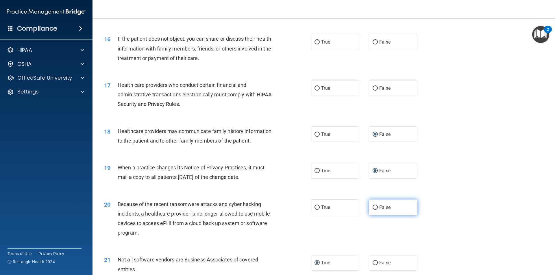
click at [373, 207] on input "False" at bounding box center [374, 208] width 5 height 4
radio input "true"
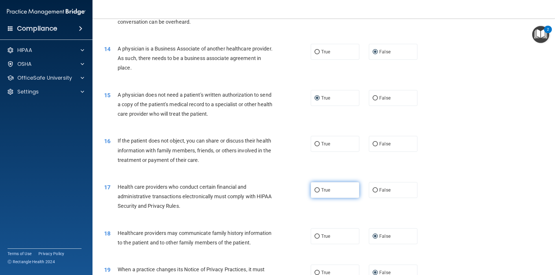
scroll to position [549, 0]
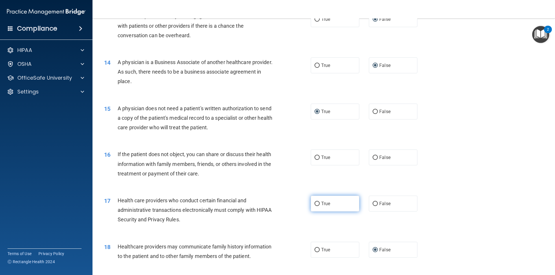
click at [314, 203] on input "True" at bounding box center [316, 204] width 5 height 4
radio input "true"
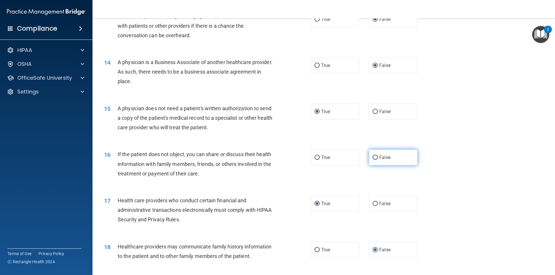
click at [372, 157] on input "False" at bounding box center [374, 158] width 5 height 4
radio input "true"
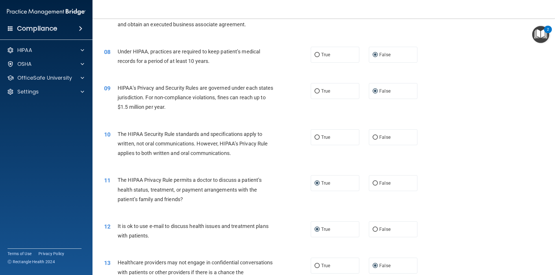
scroll to position [289, 0]
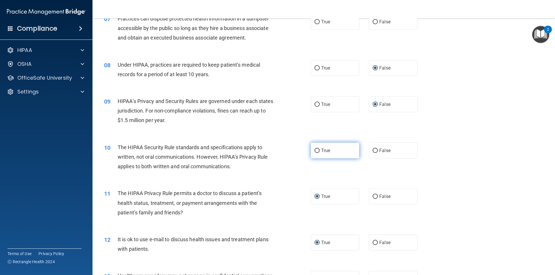
click at [315, 152] on input "True" at bounding box center [316, 151] width 5 height 4
radio input "true"
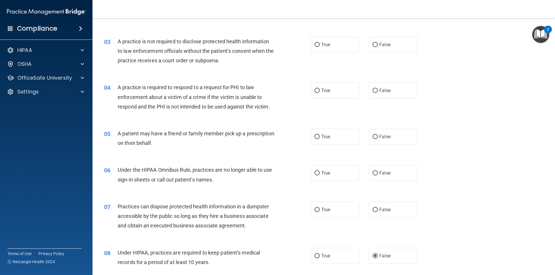
scroll to position [87, 0]
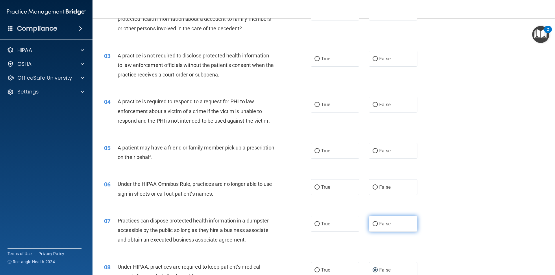
click at [374, 222] on input "False" at bounding box center [374, 224] width 5 height 4
radio input "true"
click at [372, 186] on input "False" at bounding box center [374, 187] width 5 height 4
radio input "true"
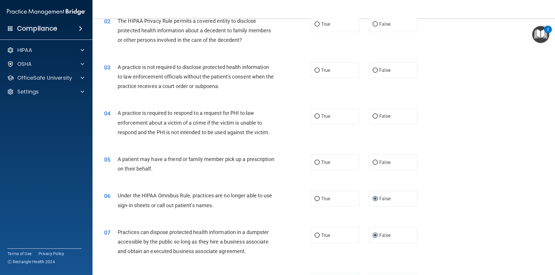
scroll to position [58, 0]
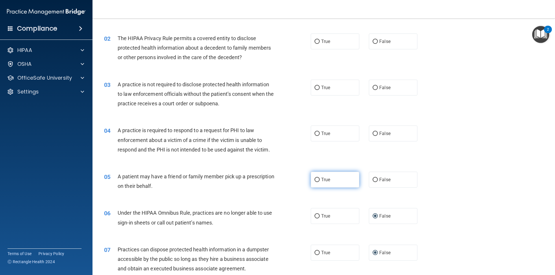
click at [314, 179] on input "True" at bounding box center [316, 180] width 5 height 4
radio input "true"
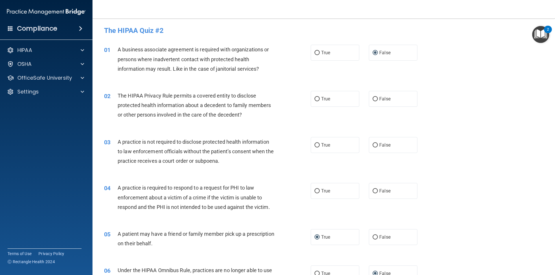
scroll to position [0, 0]
click at [314, 191] on input "True" at bounding box center [316, 192] width 5 height 4
radio input "true"
click at [373, 144] on input "False" at bounding box center [374, 146] width 5 height 4
radio input "true"
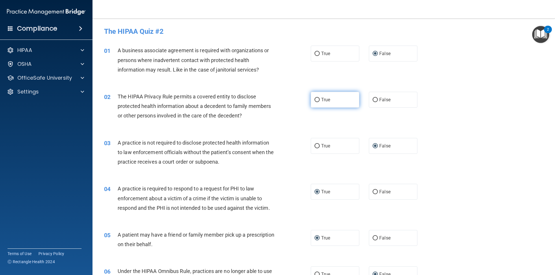
click at [316, 98] on input "True" at bounding box center [316, 100] width 5 height 4
radio input "true"
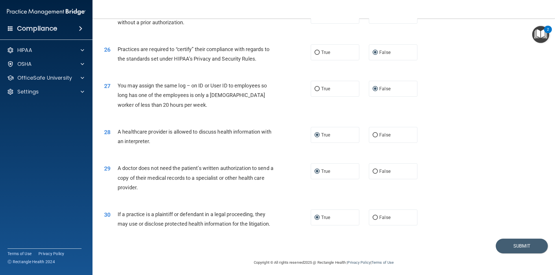
scroll to position [1069, 0]
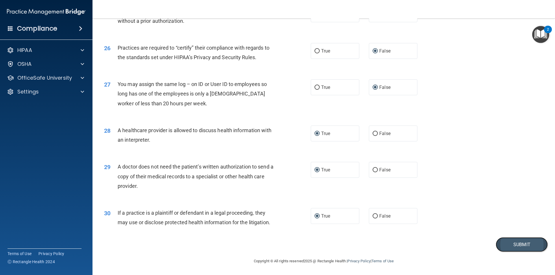
click at [521, 243] on button "Submit" at bounding box center [521, 244] width 52 height 15
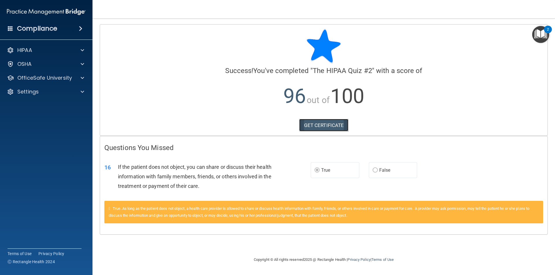
click at [326, 126] on link "GET CERTIFICATE" at bounding box center [323, 125] width 49 height 13
click at [81, 77] on span at bounding box center [82, 78] width 3 height 7
click at [58, 94] on div "HIPAA Training" at bounding box center [43, 92] width 79 height 6
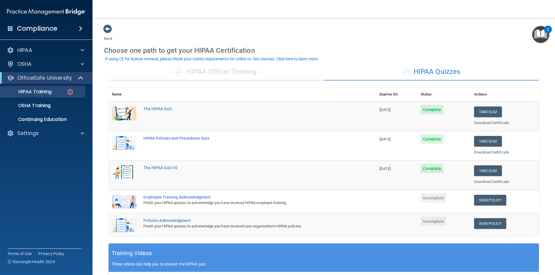
click at [180, 198] on div "Employee Training Acknowledgment" at bounding box center [245, 197] width 204 height 5
click at [122, 200] on img at bounding box center [124, 202] width 25 height 14
click at [481, 197] on link "Sign Policy" at bounding box center [490, 200] width 32 height 11
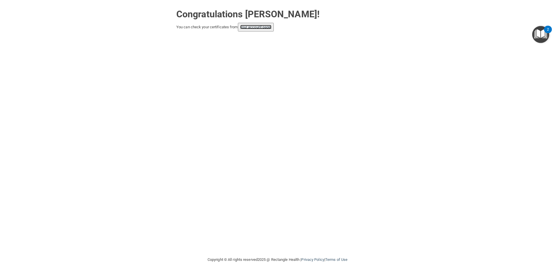
click at [266, 28] on link "your account page!" at bounding box center [255, 27] width 31 height 4
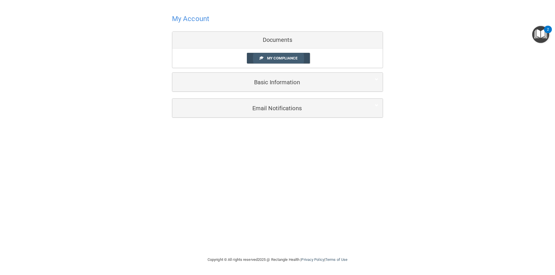
click at [293, 57] on span "My Compliance" at bounding box center [282, 58] width 30 height 4
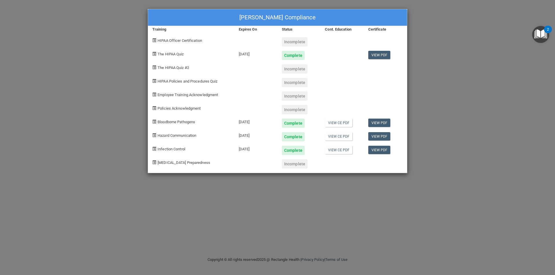
click at [295, 67] on div "Incomplete" at bounding box center [295, 68] width 26 height 9
click at [154, 66] on span at bounding box center [154, 68] width 4 height 4
click at [168, 69] on span "The HIPAA Quiz #2" at bounding box center [172, 68] width 31 height 4
click at [293, 68] on div "Incomplete" at bounding box center [295, 68] width 26 height 9
click at [300, 122] on div "Complete" at bounding box center [293, 123] width 23 height 9
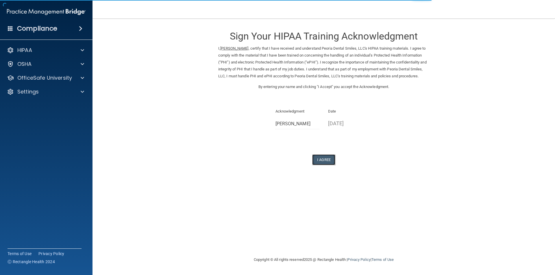
click at [324, 165] on button "I Agree" at bounding box center [323, 160] width 23 height 11
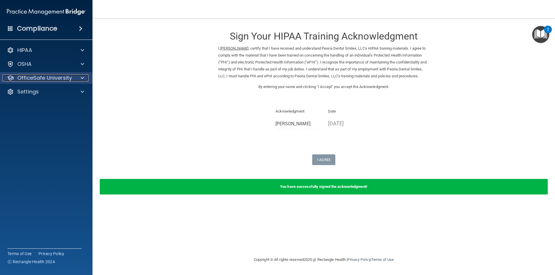
click at [87, 79] on div at bounding box center [81, 78] width 14 height 7
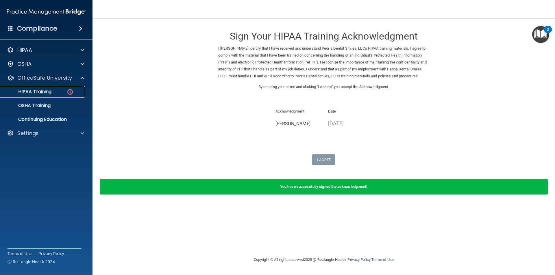
click at [68, 91] on img at bounding box center [69, 91] width 7 height 7
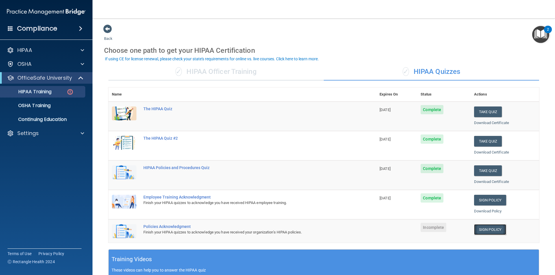
click at [482, 226] on link "Sign Policy" at bounding box center [490, 229] width 32 height 11
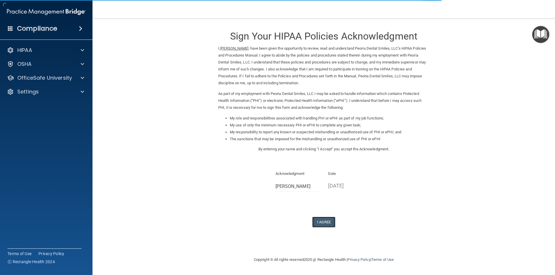
click at [323, 220] on button "I Agree" at bounding box center [323, 222] width 23 height 11
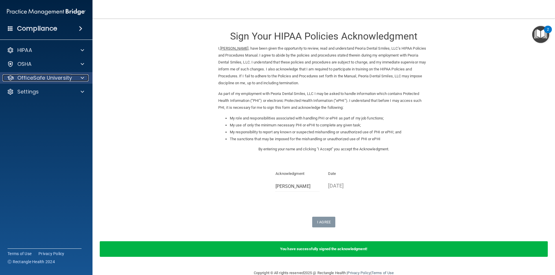
click at [83, 77] on span at bounding box center [82, 78] width 3 height 7
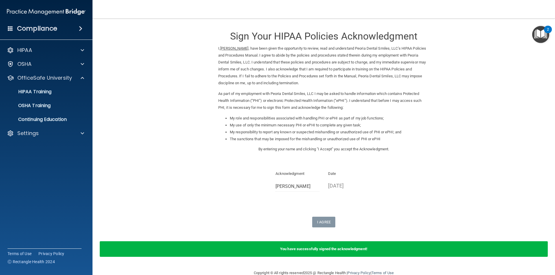
click at [79, 27] on span at bounding box center [80, 28] width 3 height 7
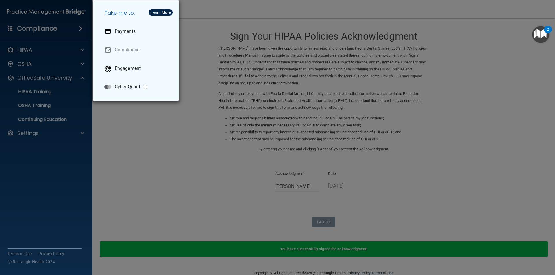
click at [79, 27] on div "Take me to: Payments Compliance Engagement Cyber Quant" at bounding box center [277, 137] width 555 height 275
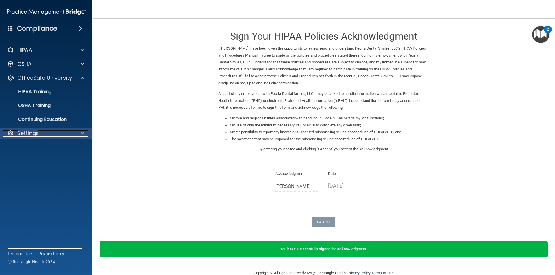
click at [84, 133] on div at bounding box center [81, 133] width 14 height 7
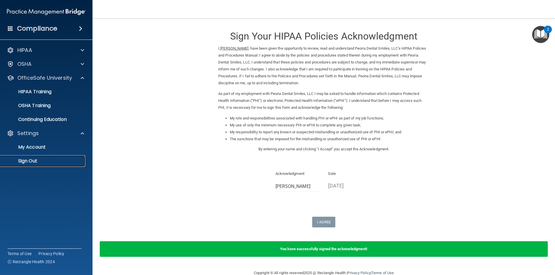
click at [29, 161] on p "Sign Out" at bounding box center [43, 161] width 79 height 6
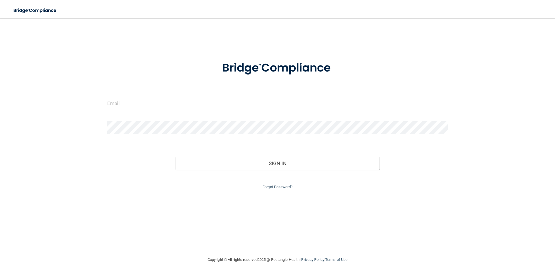
click at [140, 110] on div at bounding box center [277, 105] width 349 height 17
click at [139, 105] on input "email" at bounding box center [277, 103] width 340 height 13
type input "[EMAIL_ADDRESS][DOMAIN_NAME]"
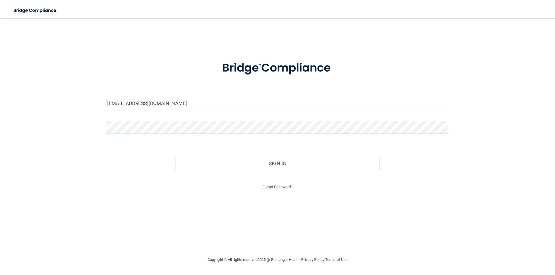
click at [175, 157] on button "Sign In" at bounding box center [277, 163] width 204 height 13
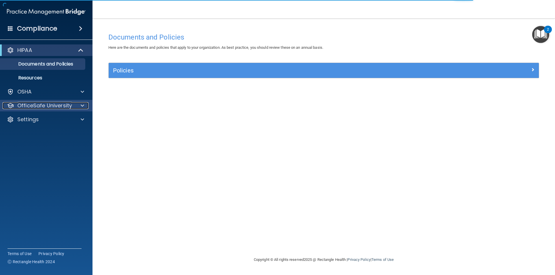
click at [83, 106] on span at bounding box center [82, 105] width 3 height 7
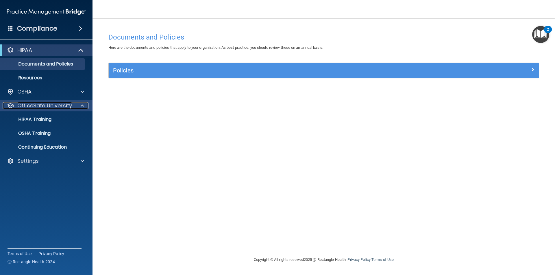
click at [83, 105] on span at bounding box center [82, 105] width 3 height 7
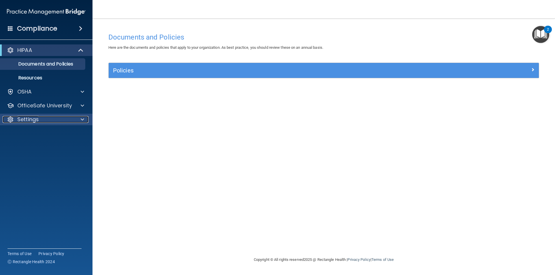
click at [41, 119] on div "Settings" at bounding box center [39, 119] width 72 height 7
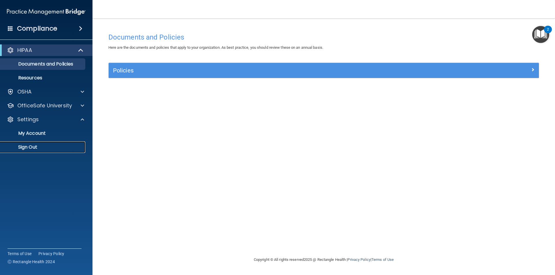
click at [37, 148] on p "Sign Out" at bounding box center [43, 147] width 79 height 6
